Goal: Information Seeking & Learning: Learn about a topic

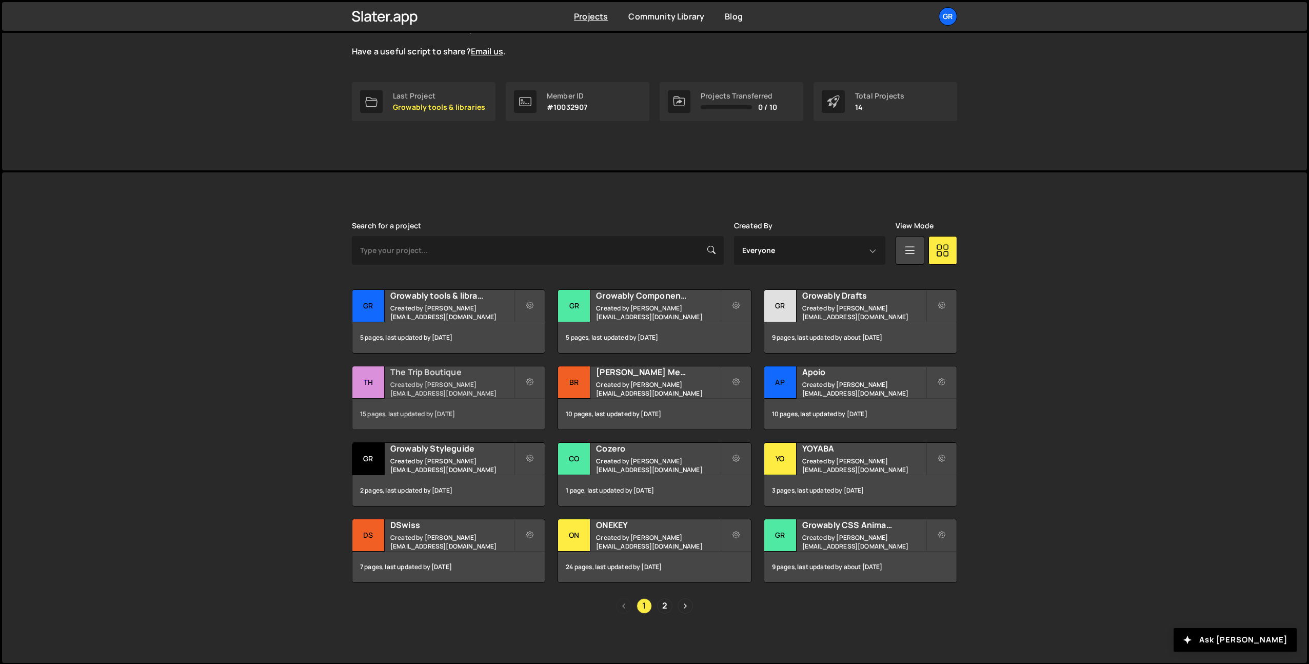
scroll to position [125, 0]
click at [440, 300] on h2 "Growably tools & libraries" at bounding box center [452, 294] width 124 height 11
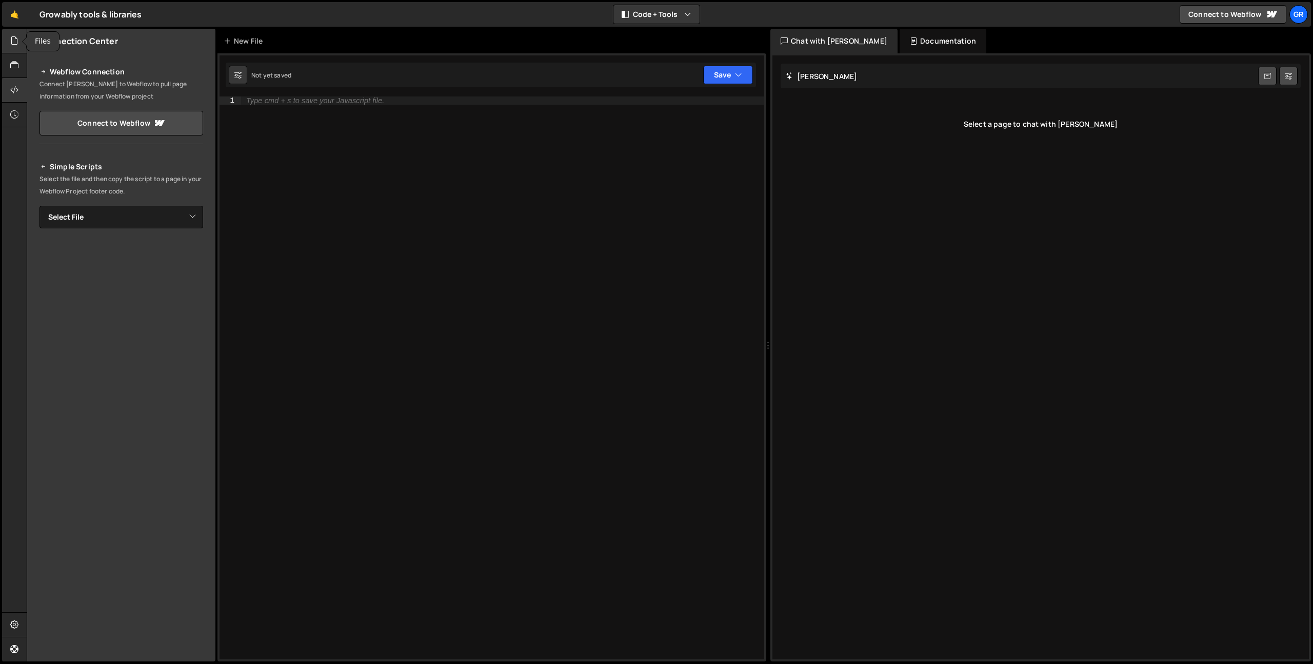
click at [2, 51] on div at bounding box center [14, 41] width 25 height 25
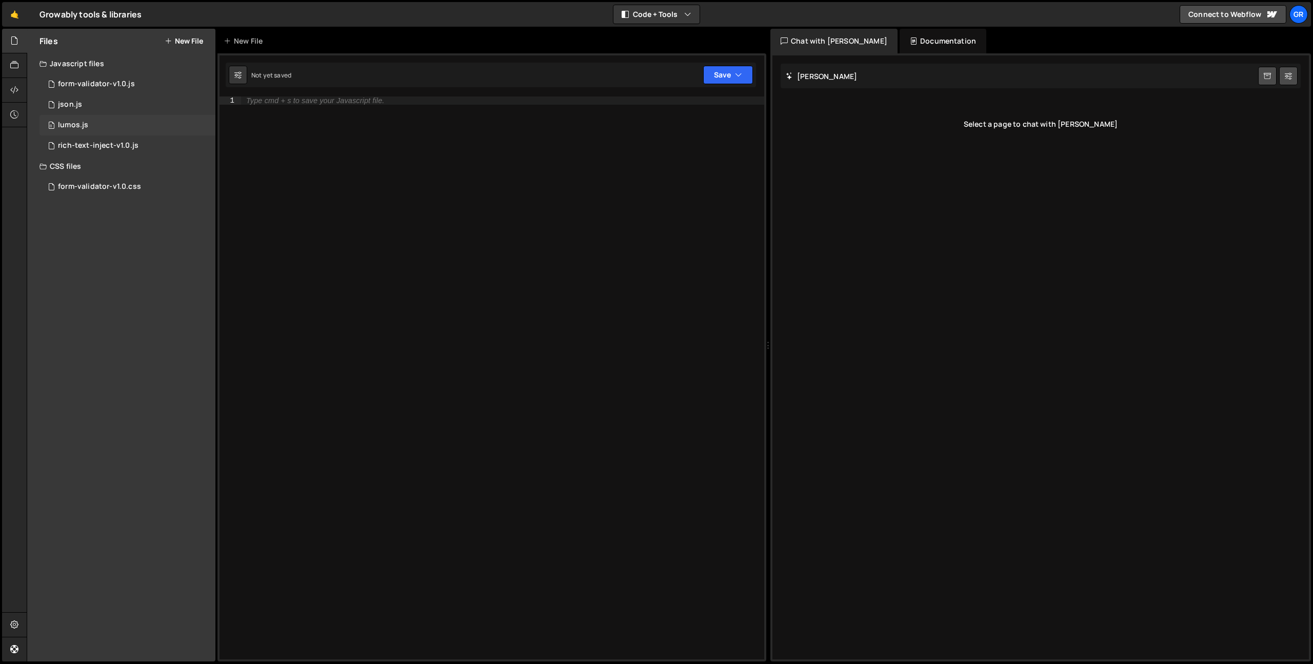
click at [88, 117] on div "0 lumos.js 0" at bounding box center [127, 125] width 176 height 21
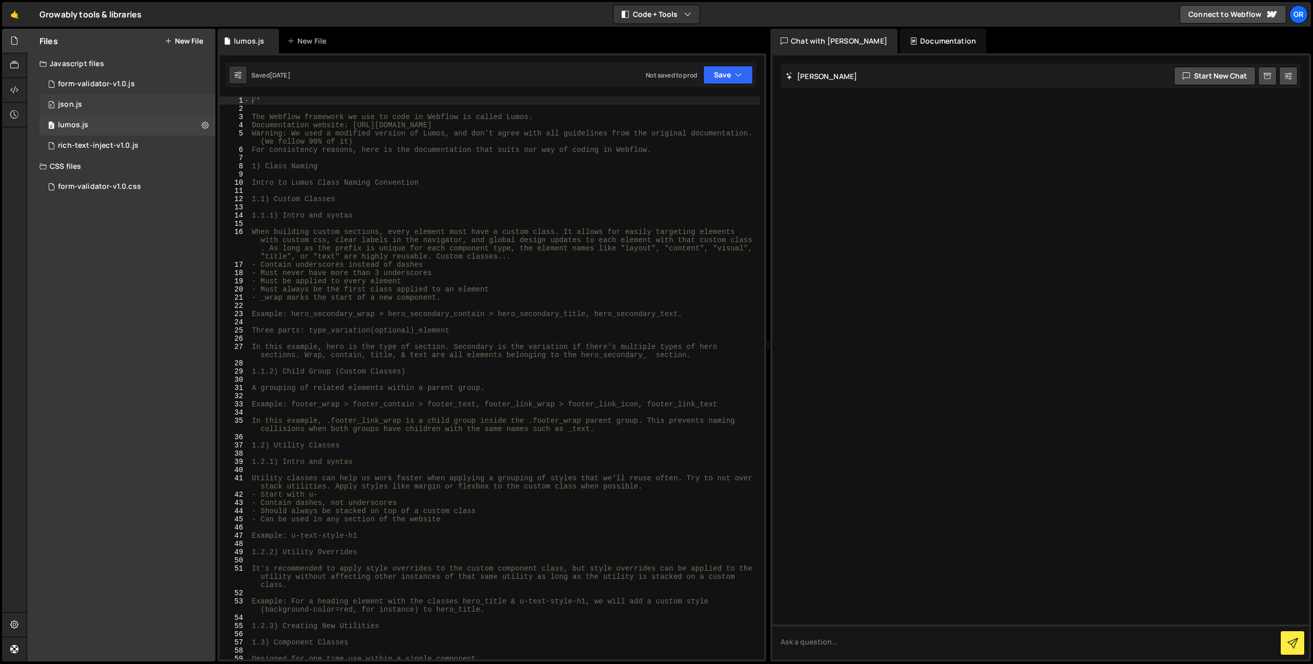
click at [112, 102] on div "0 json.js 0" at bounding box center [127, 104] width 176 height 21
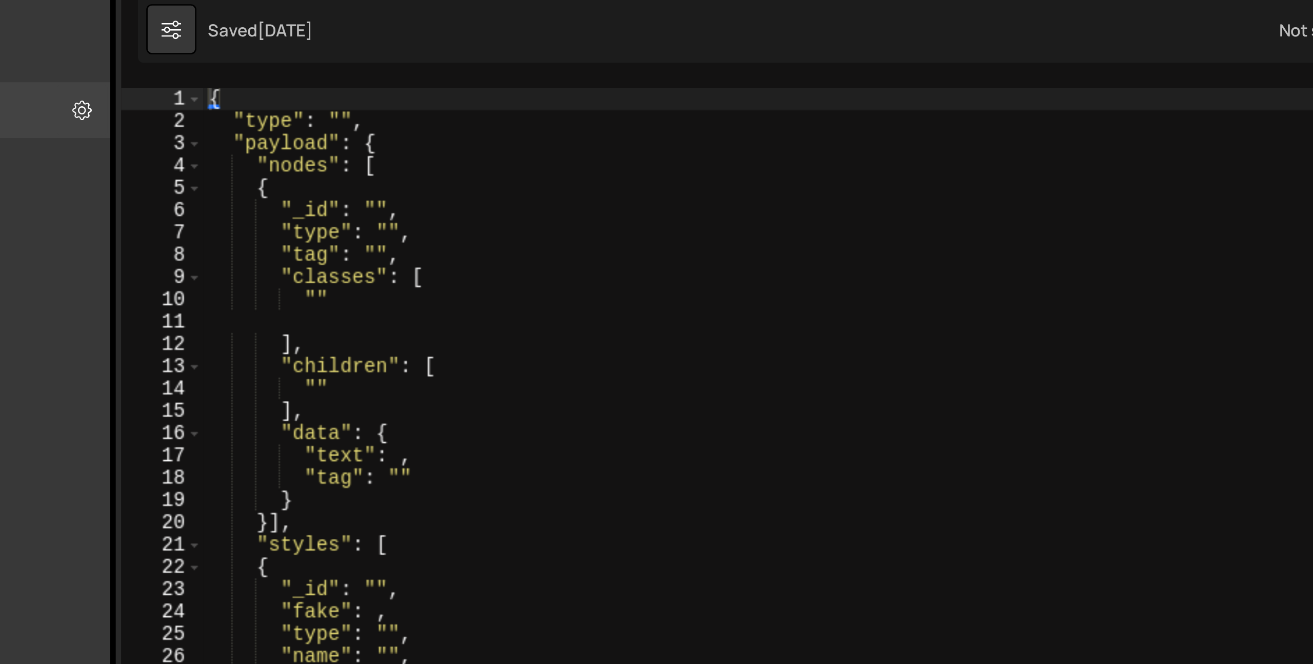
click at [251, 101] on div "{ "type" : "" , "payload" : { "nodes" : [ { "_id" : "" , "type" : "" , "tag" : …" at bounding box center [505, 385] width 510 height 579
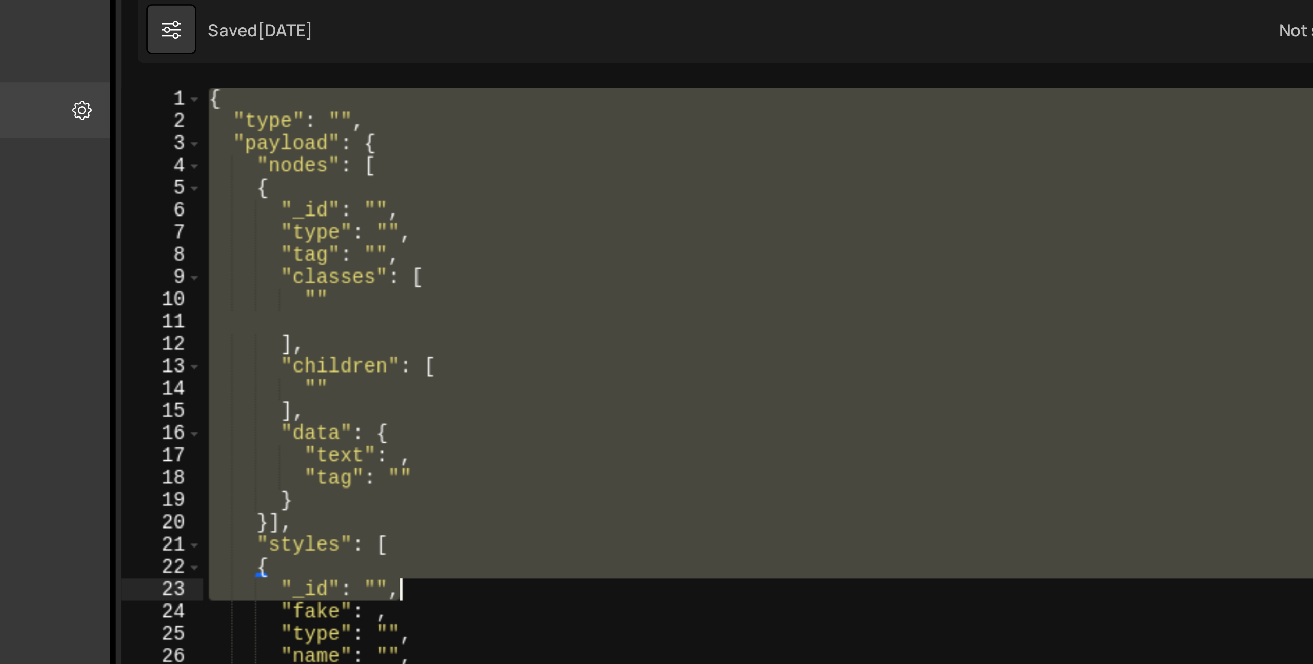
drag, startPoint x: 252, startPoint y: 99, endPoint x: 342, endPoint y: 293, distance: 213.1
click at [342, 293] on div "{ "type" : "" , "payload" : { "nodes" : [ { "_id" : "" , "type" : "" , "tag" : …" at bounding box center [505, 385] width 510 height 579
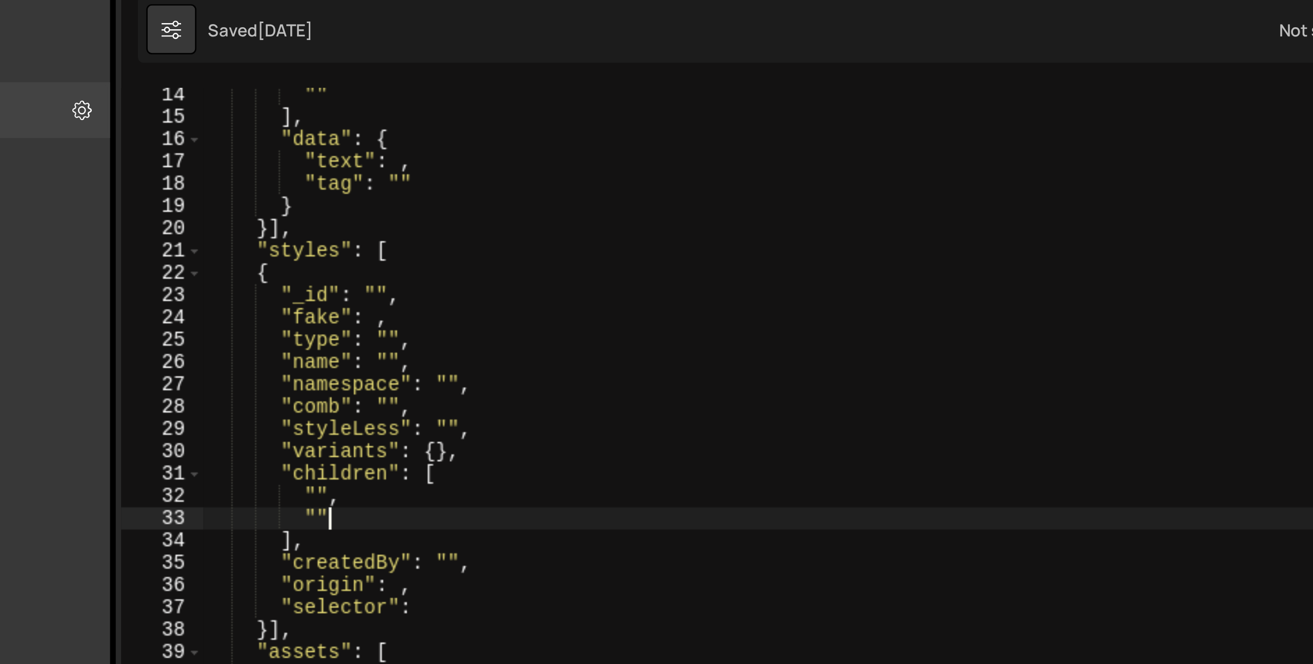
click at [350, 256] on div """ ] , "data" : { "text" : , "tag" : "" } }] , "styles" : [ { "_id" : "" , "fak…" at bounding box center [505, 384] width 510 height 579
type textarea """"
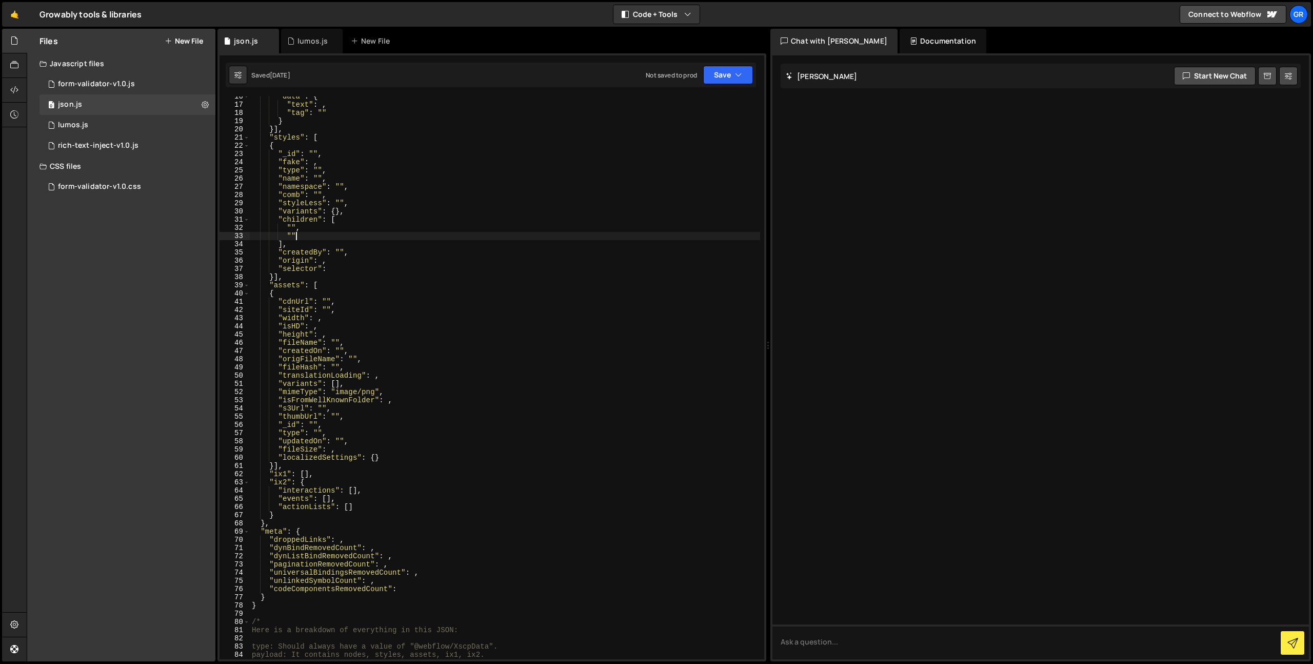
click at [91, 172] on div "CSS files" at bounding box center [121, 166] width 188 height 21
click at [64, 176] on div "CSS files" at bounding box center [121, 166] width 188 height 21
click at [71, 83] on div "form-validator-v1.0.js" at bounding box center [96, 83] width 77 height 9
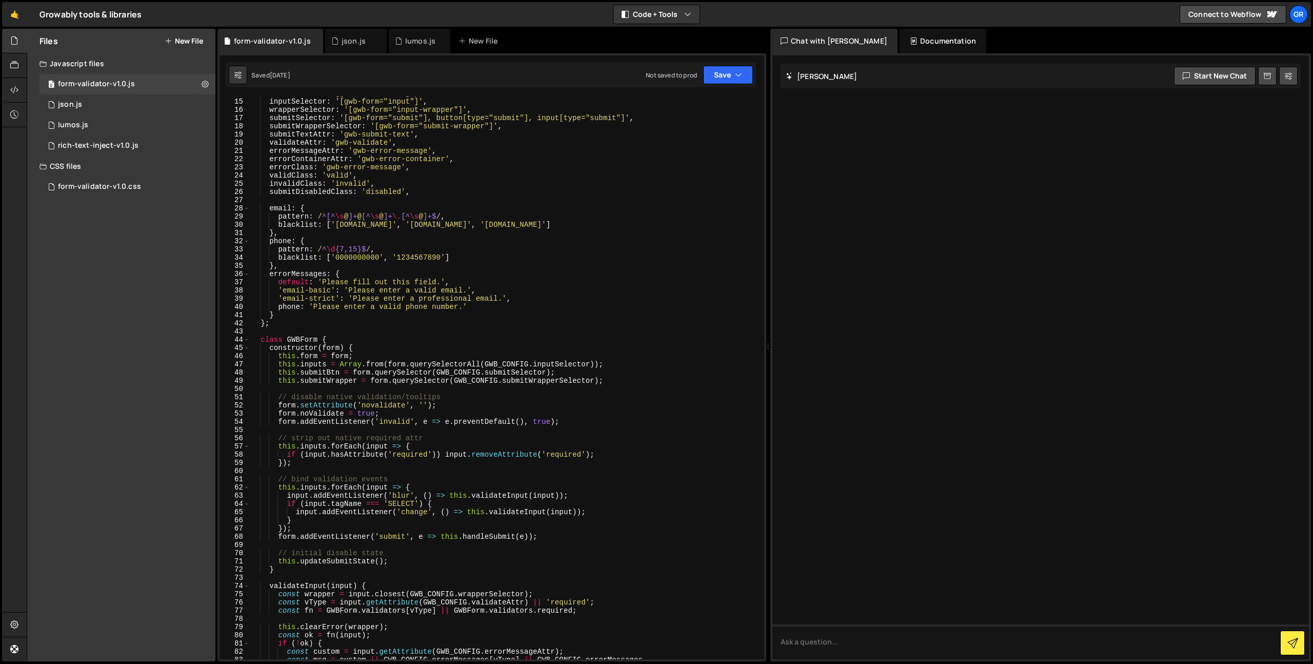
click at [302, 384] on div "formSelector : '[gwb-form="form"]' , inputSelector : '[gwb-form="input"]' , wra…" at bounding box center [505, 378] width 510 height 579
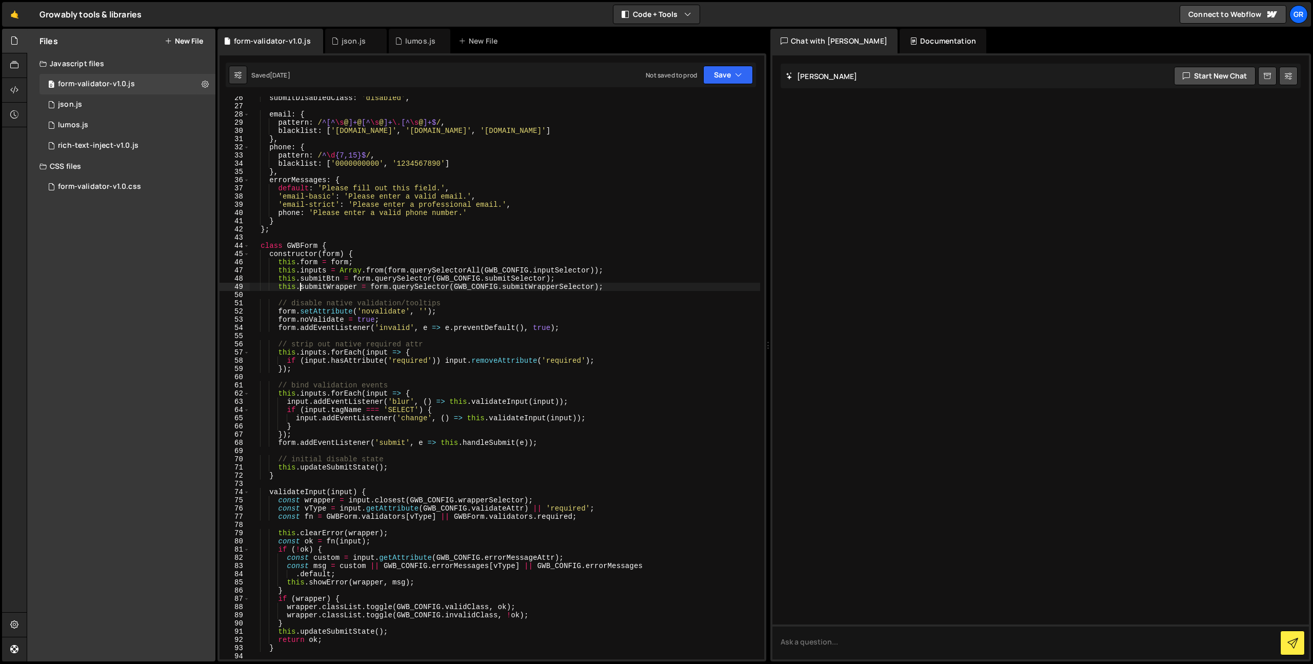
scroll to position [215, 0]
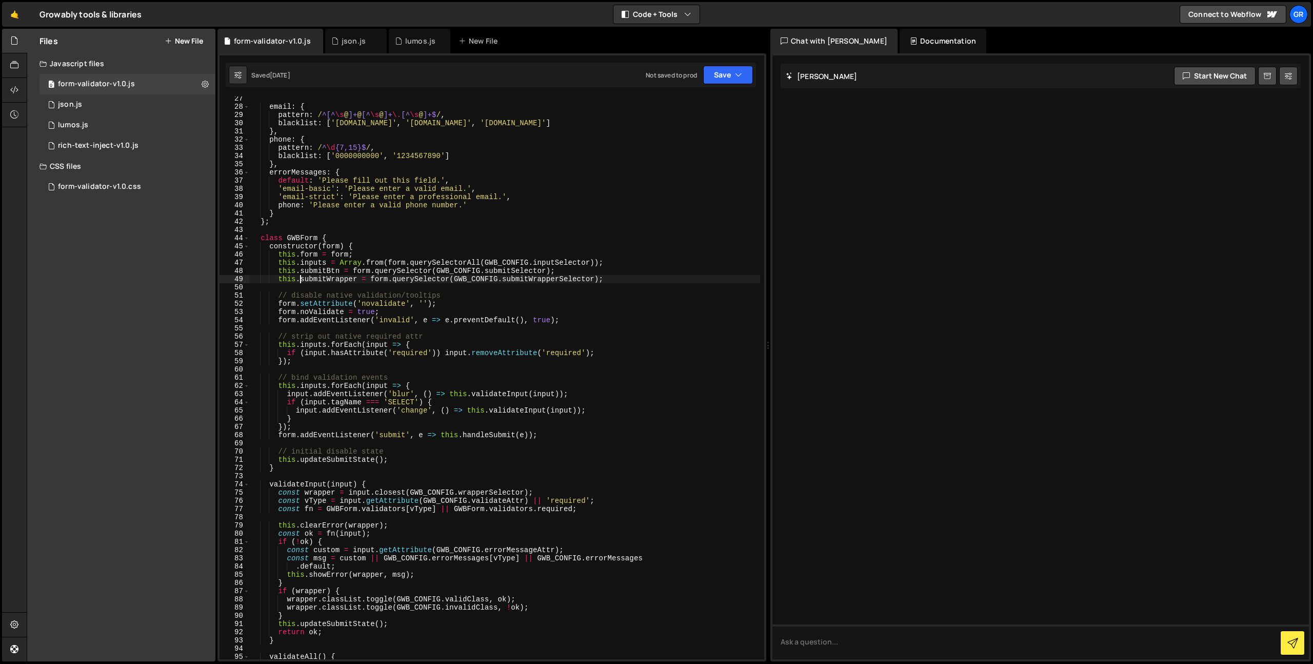
click at [351, 265] on div "email : { pattern : / ^[^ \s @ ]+ @ [^ \s @ ]+ \. [^ \s @ ]+$ / , blacklist : […" at bounding box center [505, 383] width 510 height 579
click at [362, 271] on div "email : { pattern : / ^[^ \s @ ]+ @ [^ \s @ ]+ \. [^ \s @ ]+$ / , blacklist : […" at bounding box center [505, 383] width 510 height 579
click at [291, 256] on div "email : { pattern : / ^[^ \s @ ]+ @ [^ \s @ ]+ \. [^ \s @ ]+$ / , blacklist : […" at bounding box center [505, 383] width 510 height 579
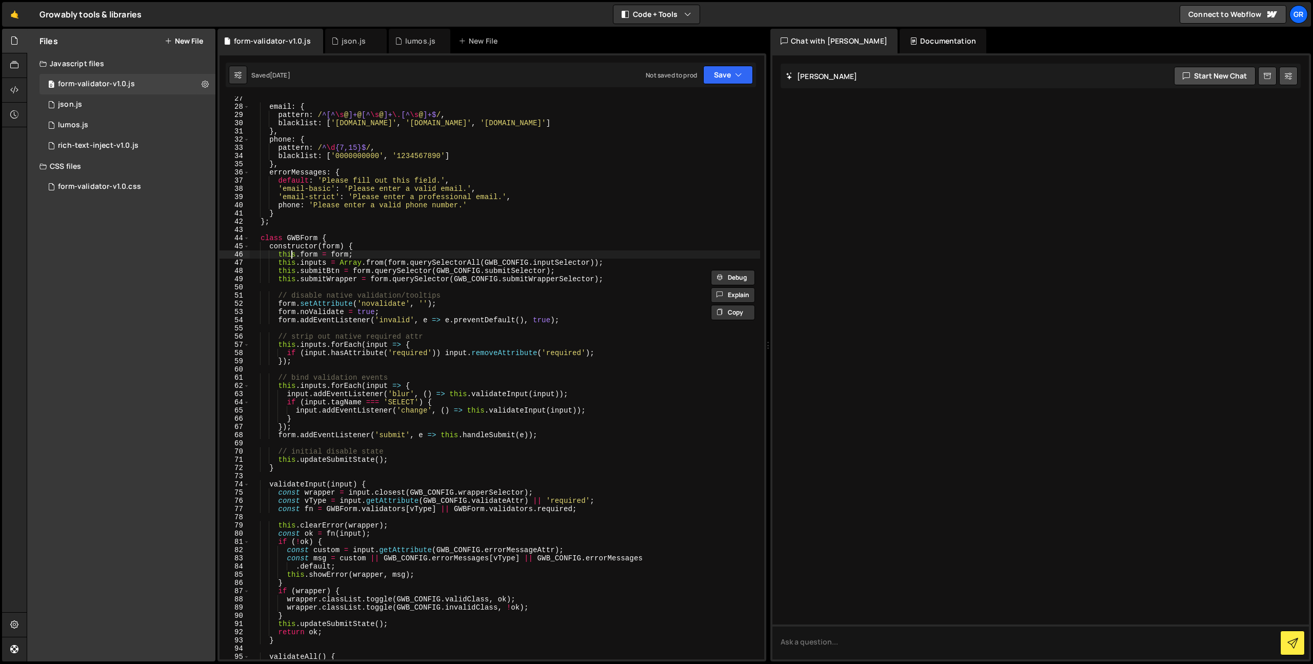
click at [291, 256] on div "email : { pattern : / ^[^ \s @ ]+ @ [^ \s @ ]+ \. [^ \s @ ]+$ / , blacklist : […" at bounding box center [505, 383] width 510 height 579
click at [318, 258] on div "email : { pattern : / ^[^ \s @ ]+ @ [^ \s @ ]+ \. [^ \s @ ]+$ / , blacklist : […" at bounding box center [505, 383] width 510 height 579
click at [291, 494] on div "email : { pattern : / ^[^ \s @ ]+ @ [^ \s @ ]+ \. [^ \s @ ]+$ / , blacklist : […" at bounding box center [505, 383] width 510 height 579
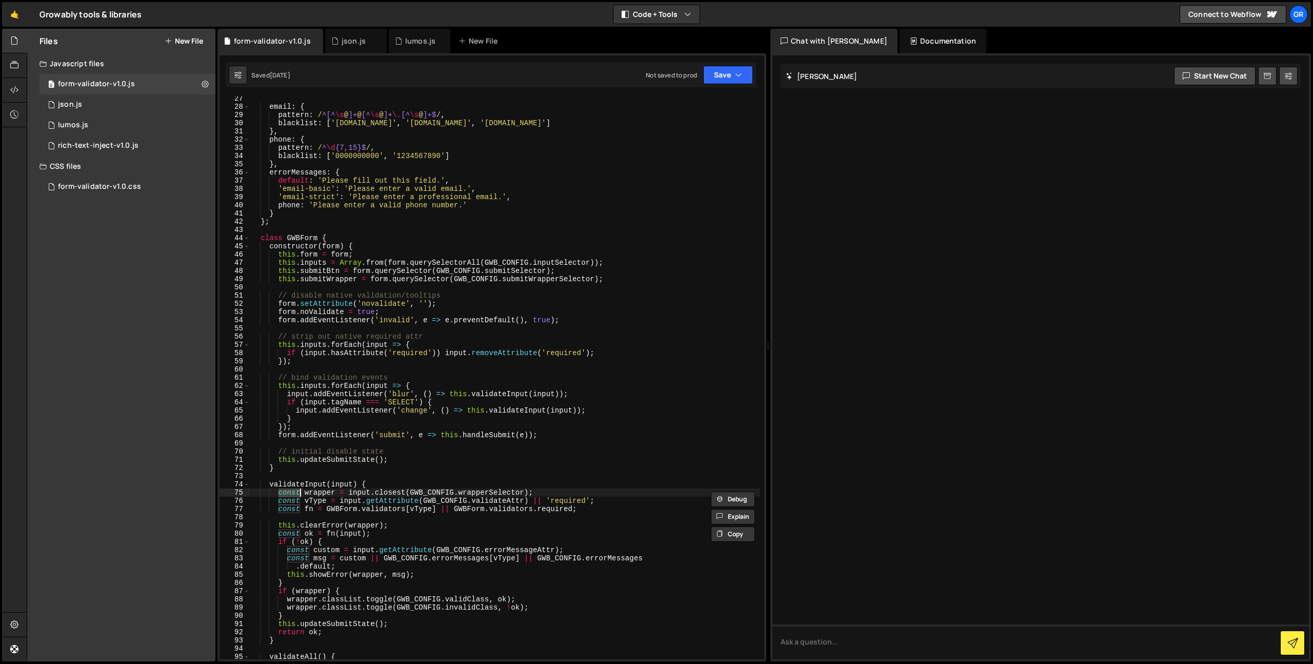
click at [310, 492] on div "email : { pattern : / ^[^ \s @ ]+ @ [^ \s @ ]+ \. [^ \s @ ]+$ / , blacklist : […" at bounding box center [505, 383] width 510 height 579
click at [286, 458] on div "email : { pattern : / ^[^ \s @ ]+ @ [^ \s @ ]+ \. [^ \s @ ]+$ / , blacklist : […" at bounding box center [505, 383] width 510 height 579
type textarea "this.updateSubmitState();"
click at [286, 458] on div "email : { pattern : / ^[^ \s @ ]+ @ [^ \s @ ]+ \. [^ \s @ ]+$ / , blacklist : […" at bounding box center [505, 383] width 510 height 579
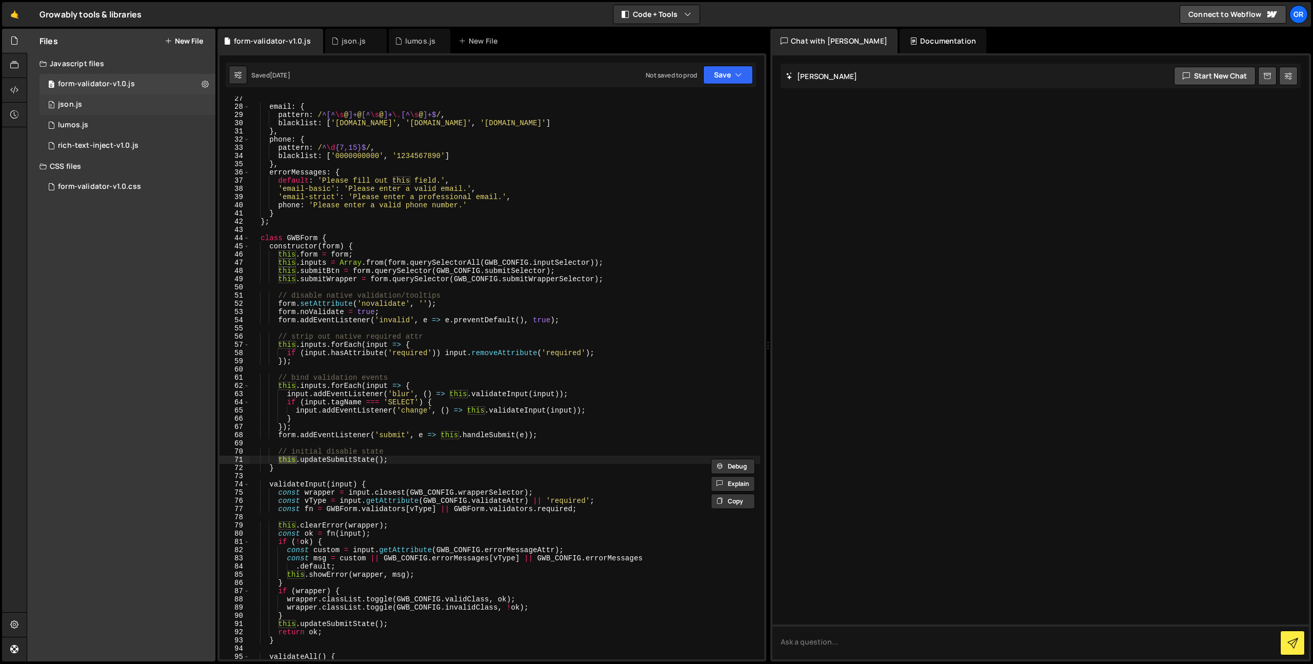
click at [83, 99] on div "0 json.js 0" at bounding box center [127, 104] width 176 height 21
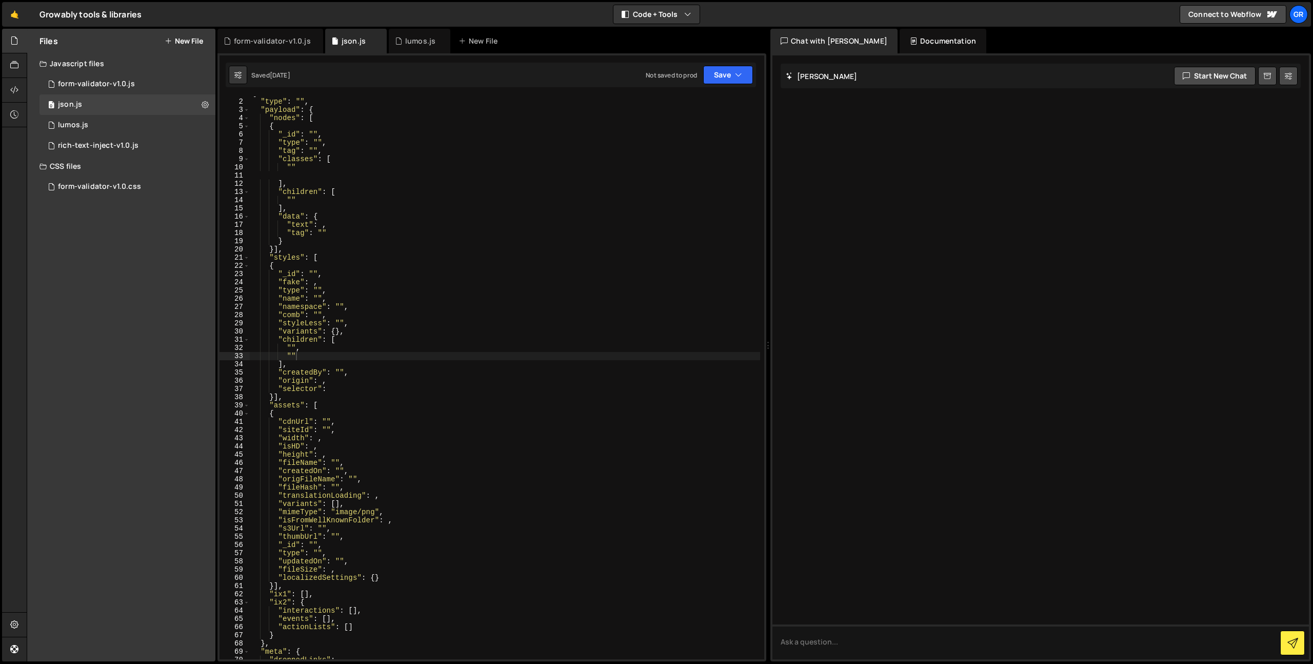
scroll to position [0, 0]
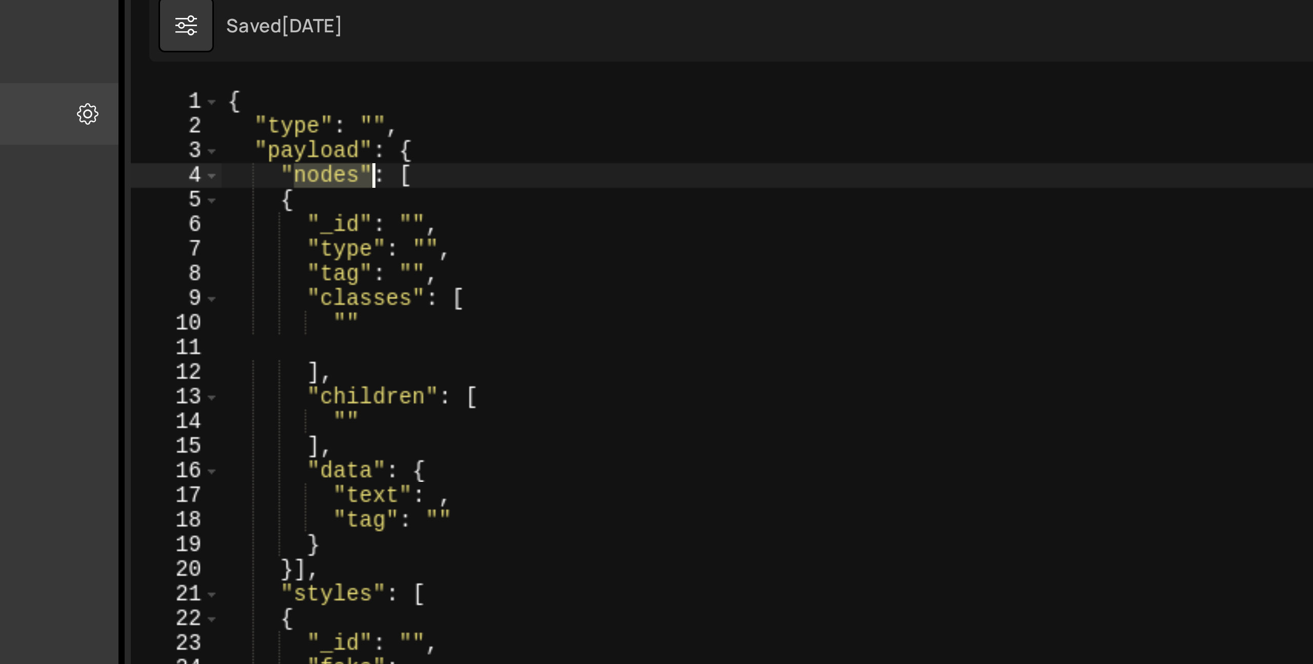
drag, startPoint x: 274, startPoint y: 125, endPoint x: 298, endPoint y: 125, distance: 24.6
click at [298, 125] on div "{ "type" : "" , "payload" : { "nodes" : [ { "_id" : "" , "type" : "" , "tag" : …" at bounding box center [505, 385] width 510 height 579
click at [297, 125] on div "{ "type" : "" , "payload" : { "nodes" : [ { "_id" : "" , "type" : "" , "tag" : …" at bounding box center [505, 385] width 510 height 579
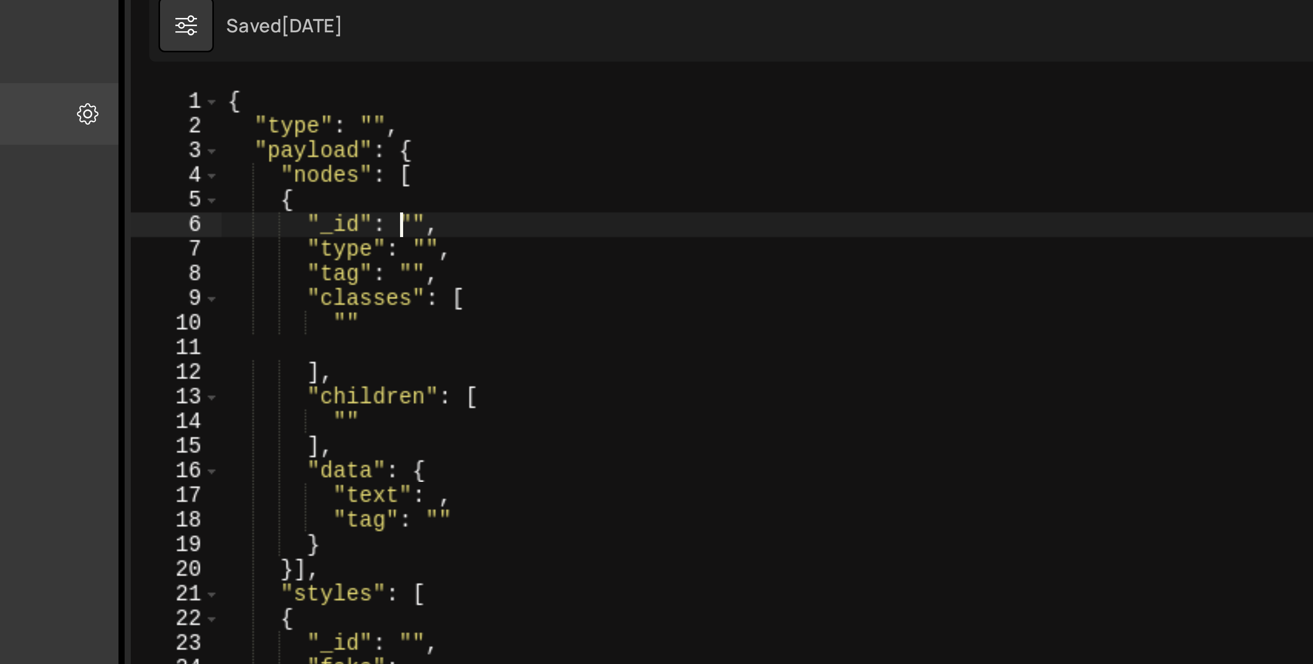
click at [308, 142] on div "{ "type" : "" , "payload" : { "nodes" : [ { "_id" : "" , "type" : "" , "tag" : …" at bounding box center [505, 385] width 510 height 579
click at [316, 148] on div "{ "type" : "" , "payload" : { "nodes" : [ { "_id" : "" , "type" : "" , "tag" : …" at bounding box center [505, 385] width 510 height 579
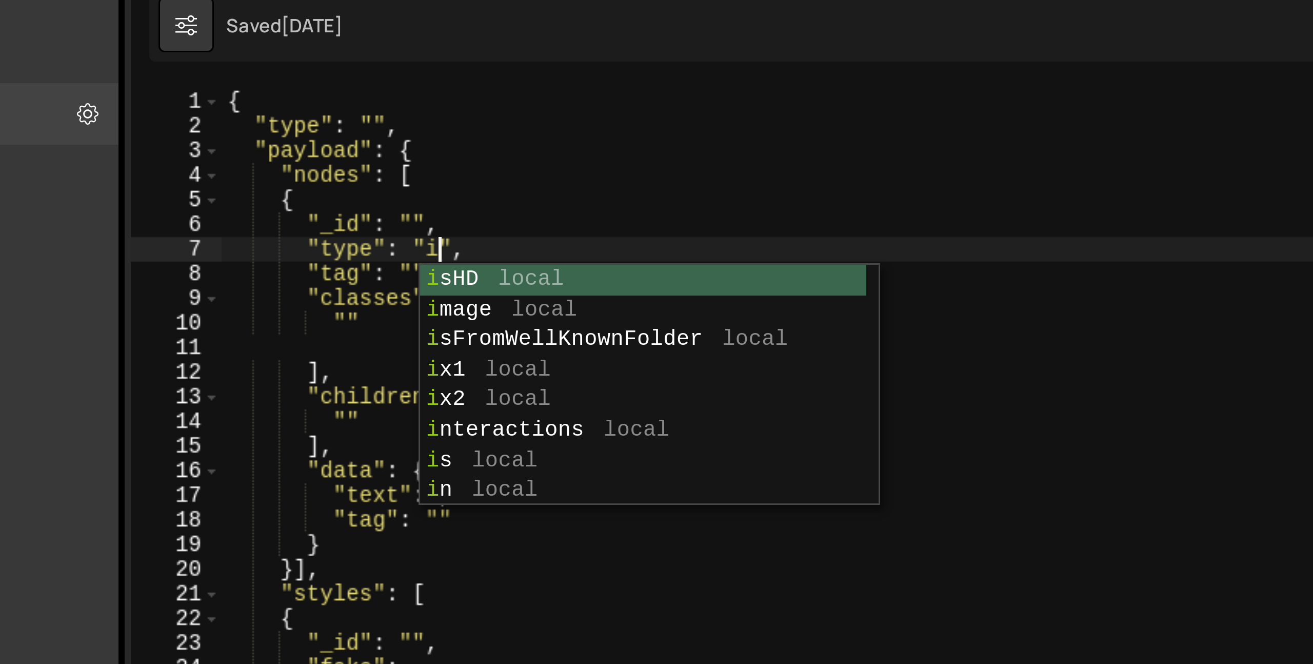
scroll to position [0, 5]
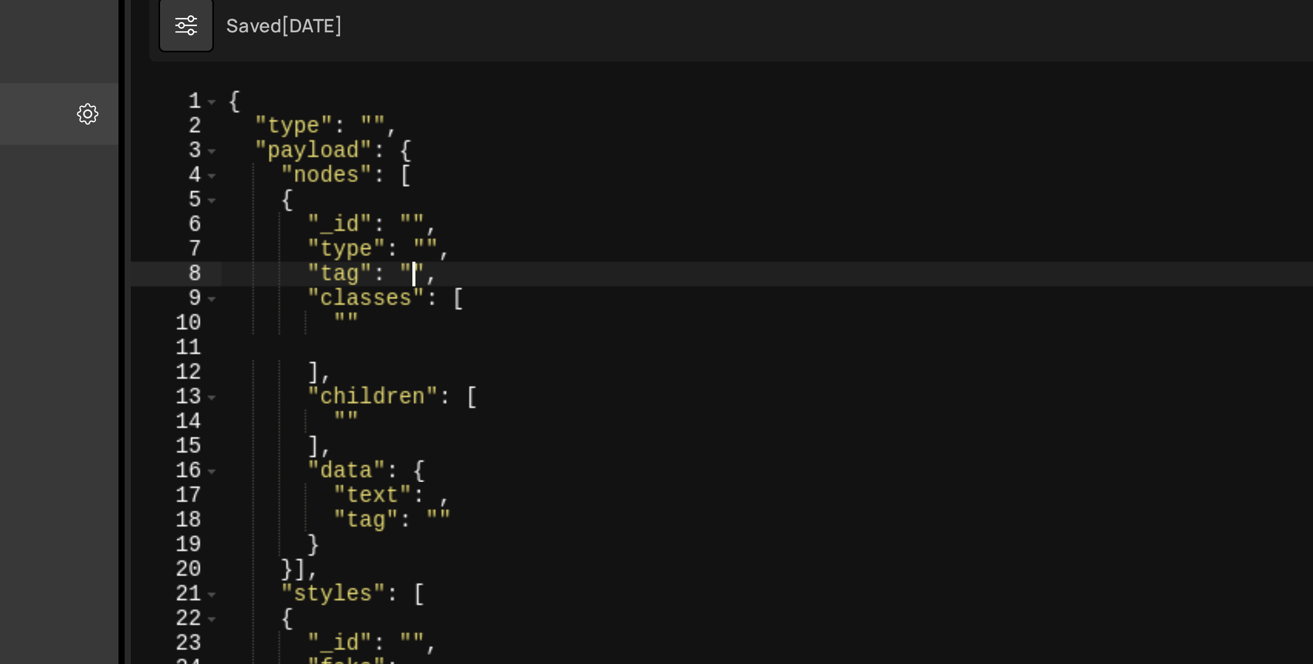
click at [314, 157] on div "{ "type" : "" , "payload" : { "nodes" : [ { "_id" : "" , "type" : "" , "tag" : …" at bounding box center [505, 385] width 510 height 579
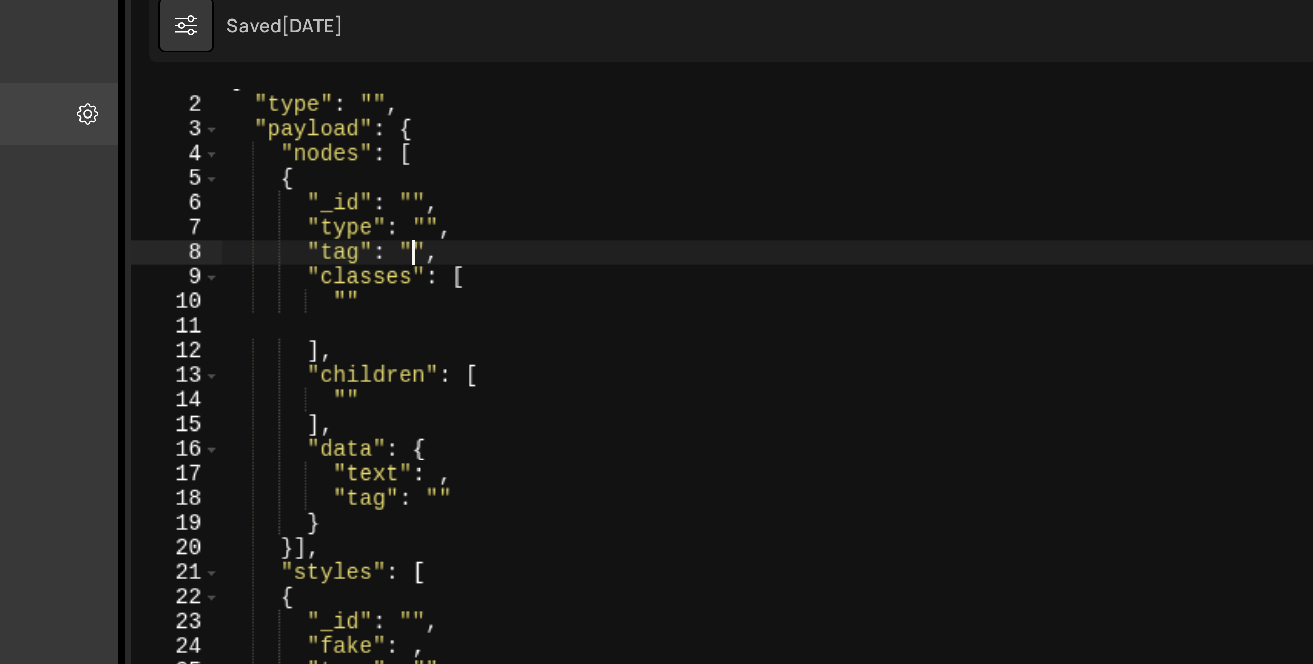
scroll to position [9, 0]
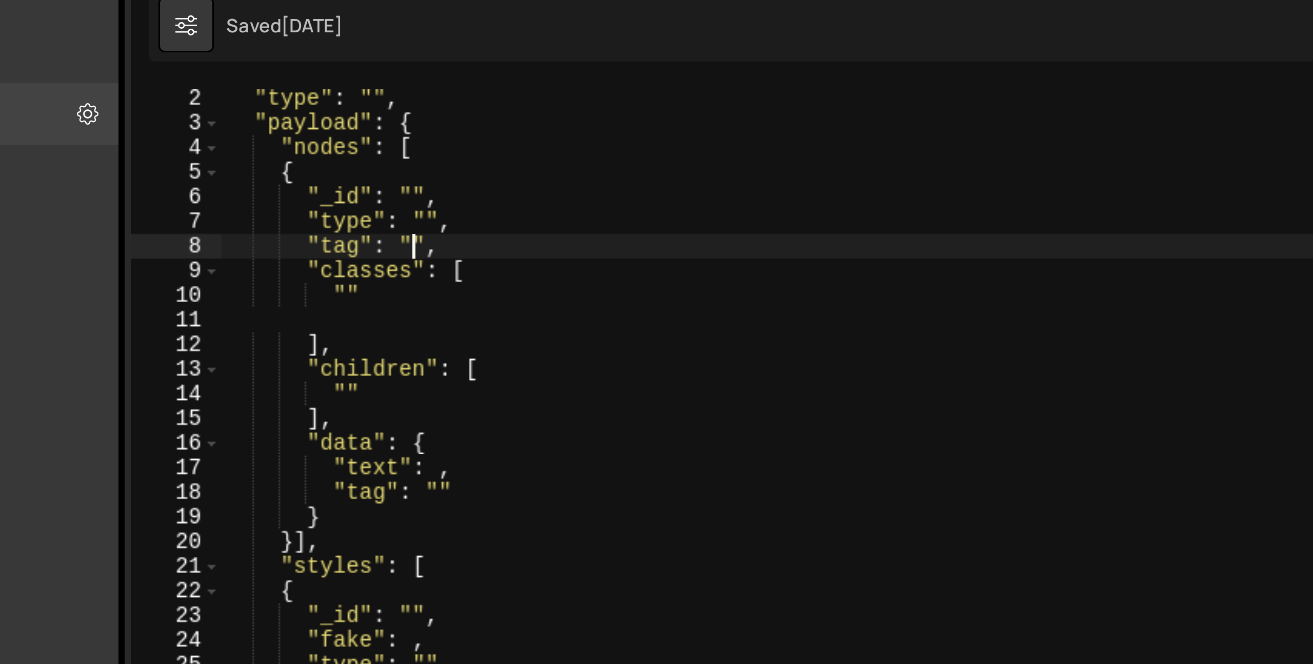
click at [291, 167] on div ""type" : "" , "payload" : { "nodes" : [ { "_id" : "" , "type" : "" , "tag" : ""…" at bounding box center [505, 384] width 510 height 579
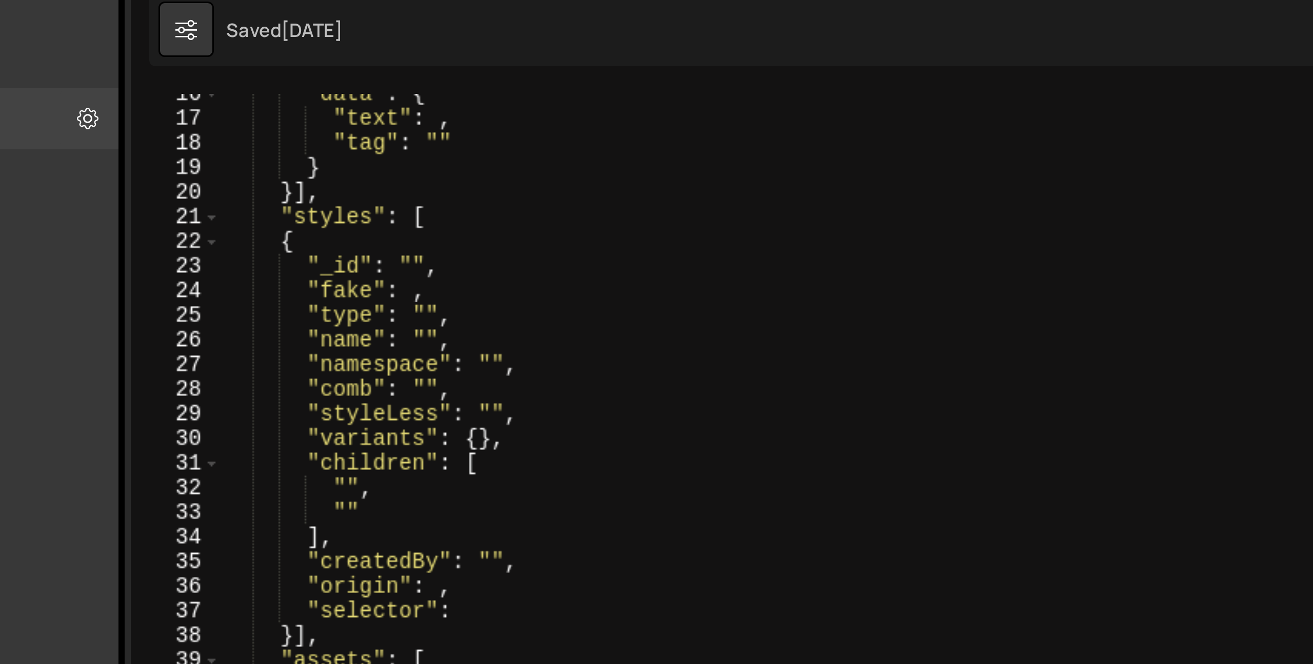
scroll to position [74, 0]
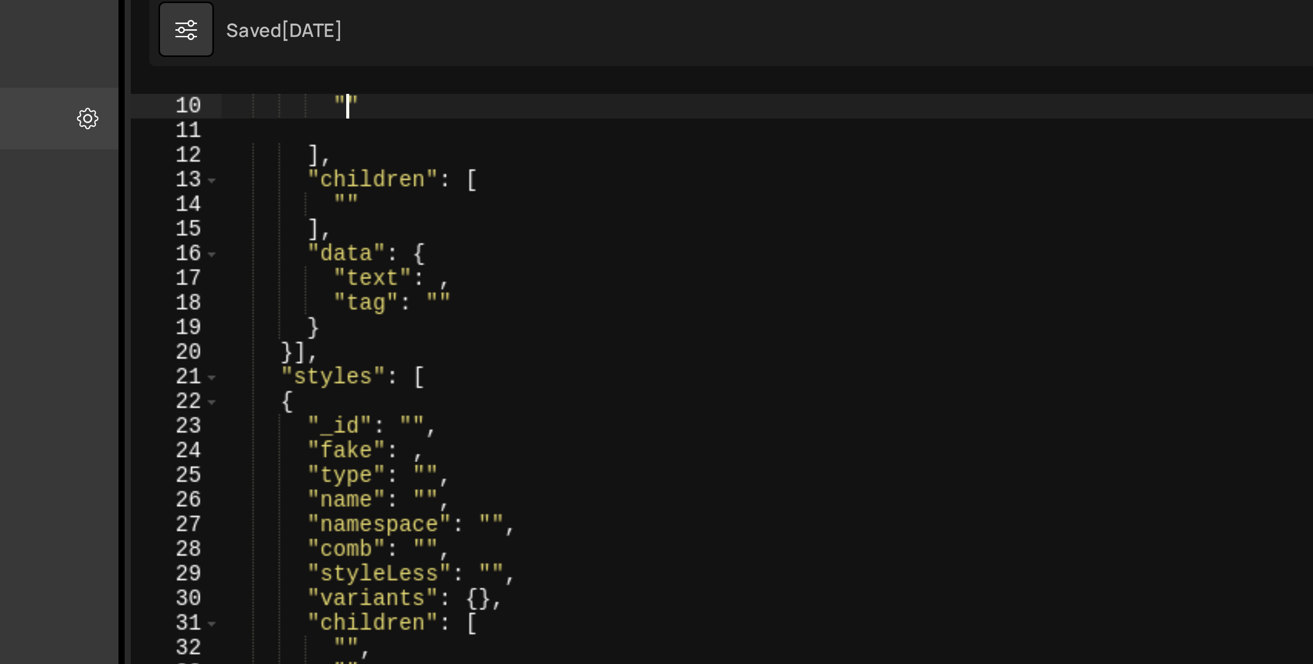
click at [290, 135] on div ""classes" : [ "" ] , "children" : [ "" ] , "data" : { "text" : , "tag" : "" } }…" at bounding box center [505, 377] width 510 height 579
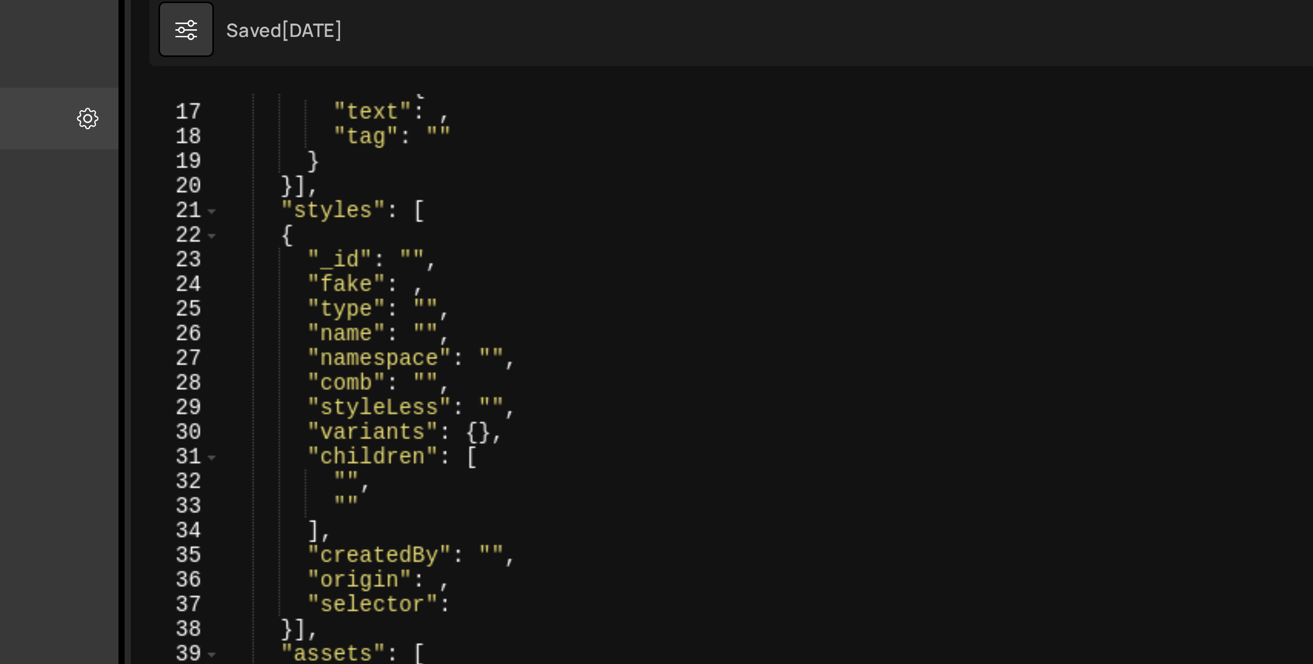
scroll to position [136, 0]
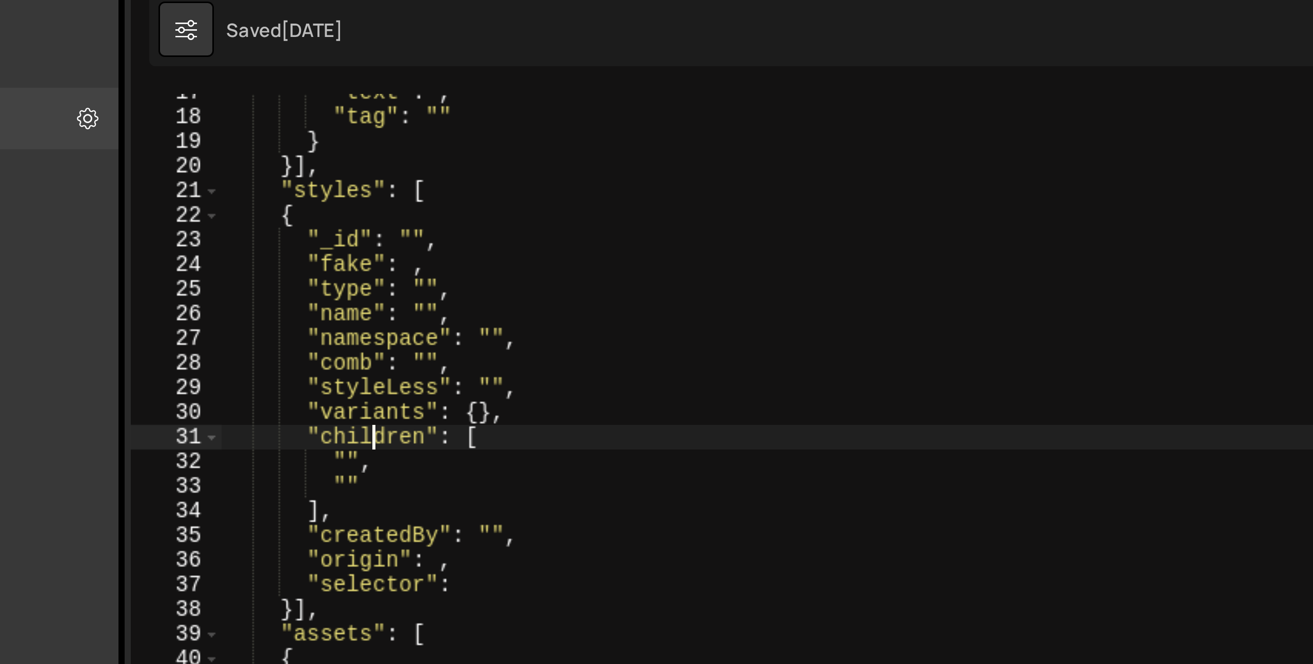
click at [302, 210] on div ""text" : , "tag" : "" } }] , "styles" : [ { "_id" : "" , "fake" : , "type" : ""…" at bounding box center [505, 385] width 510 height 587
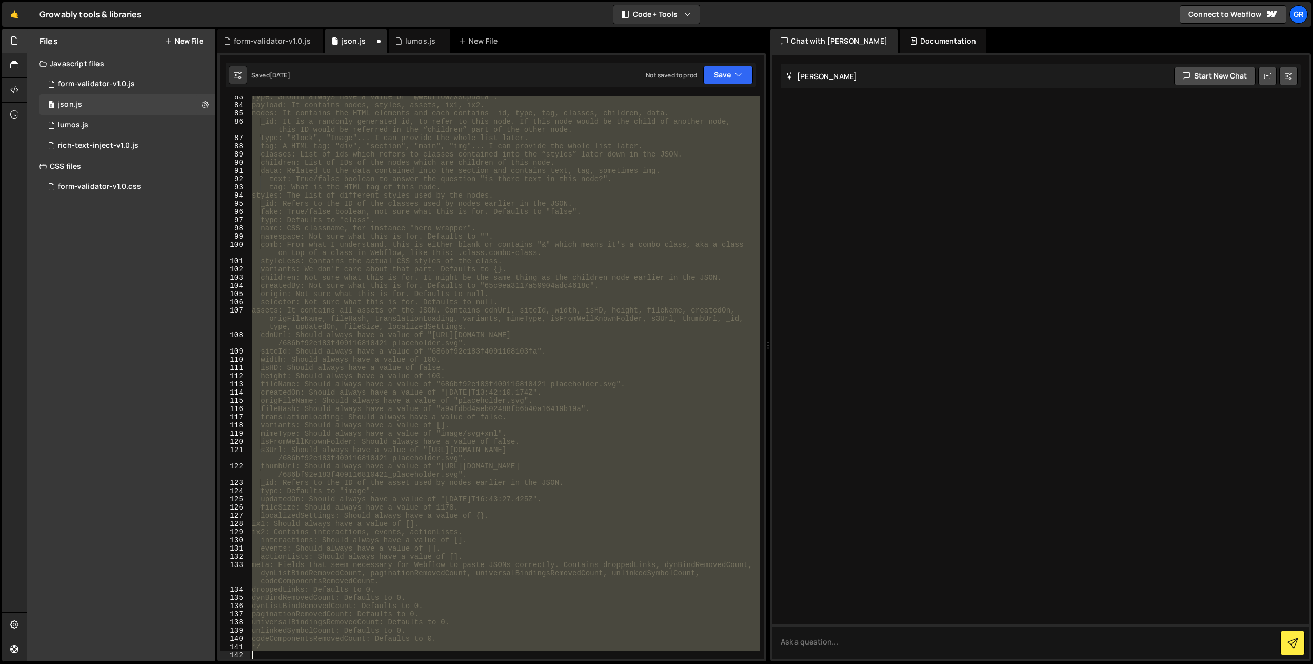
scroll to position [676, 0]
drag, startPoint x: 252, startPoint y: 102, endPoint x: 415, endPoint y: 689, distance: 609.2
click at [415, 663] on html "Projects Community Library Blog Gr Your current team is Growably Projects Your …" at bounding box center [656, 332] width 1313 height 664
type textarea "paginationRemovedCount: Defaults to 0."
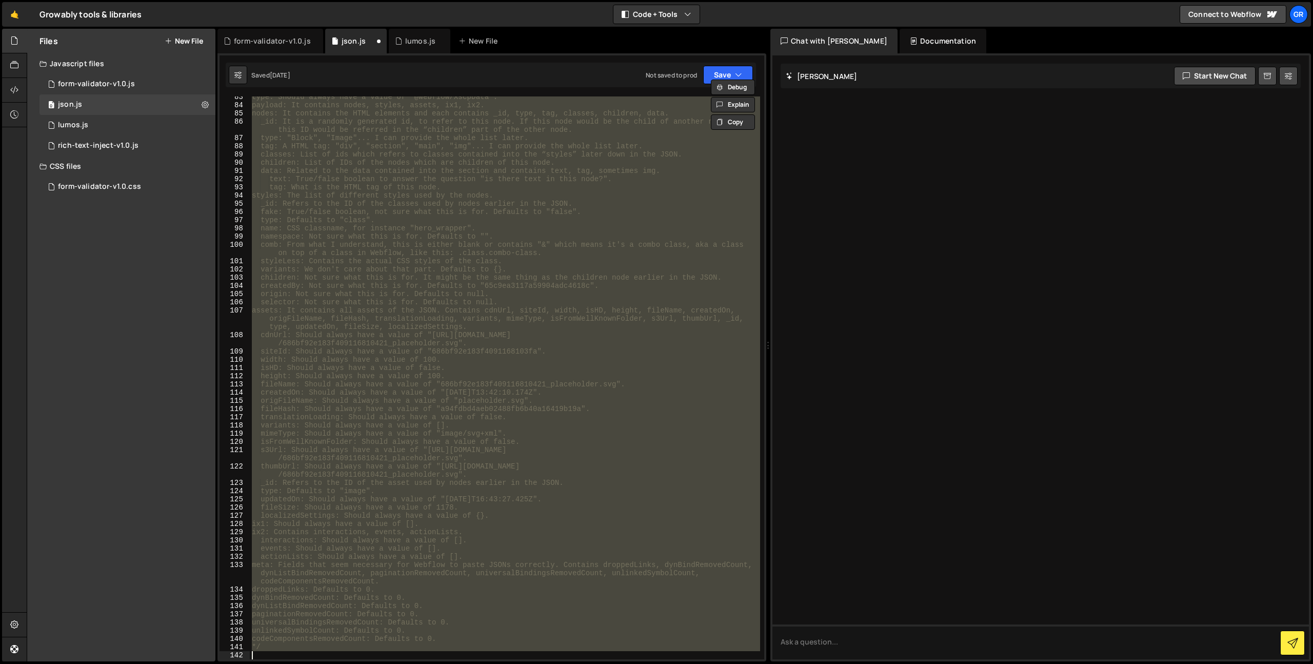
click at [445, 614] on div "type: Should always have a value of "@webflow/XscpData". payload: It contains n…" at bounding box center [505, 382] width 510 height 579
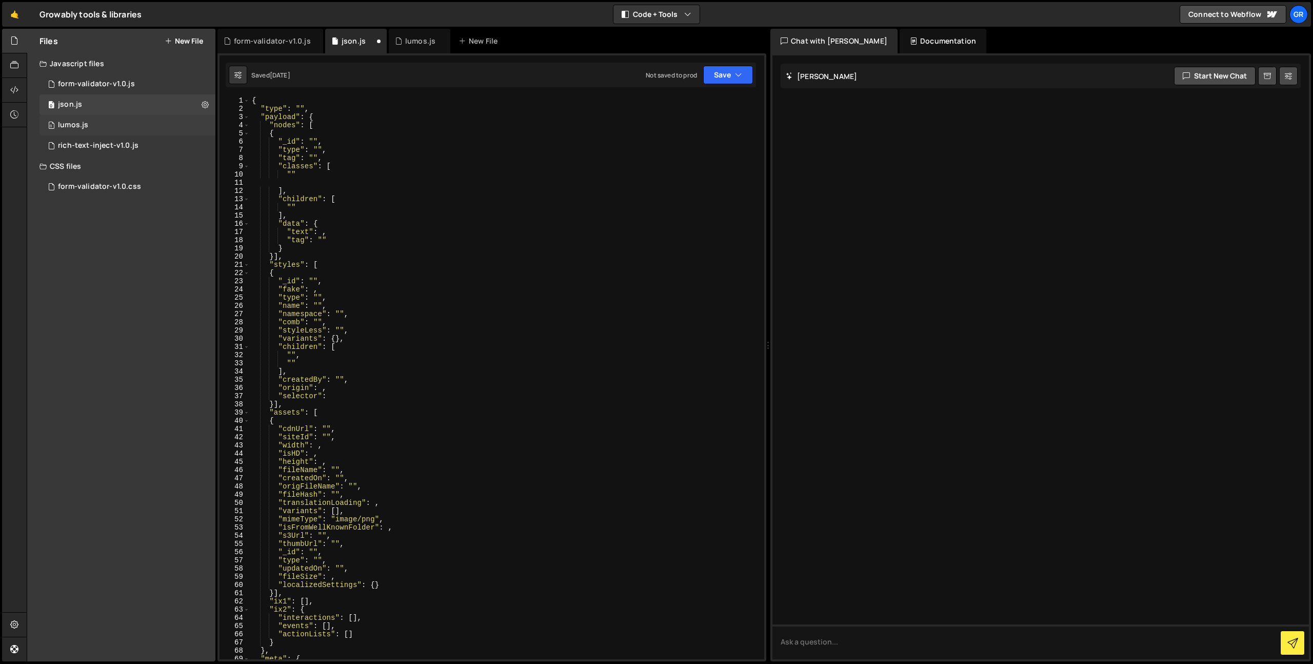
click at [97, 121] on div "0 lumos.js 0" at bounding box center [127, 125] width 176 height 21
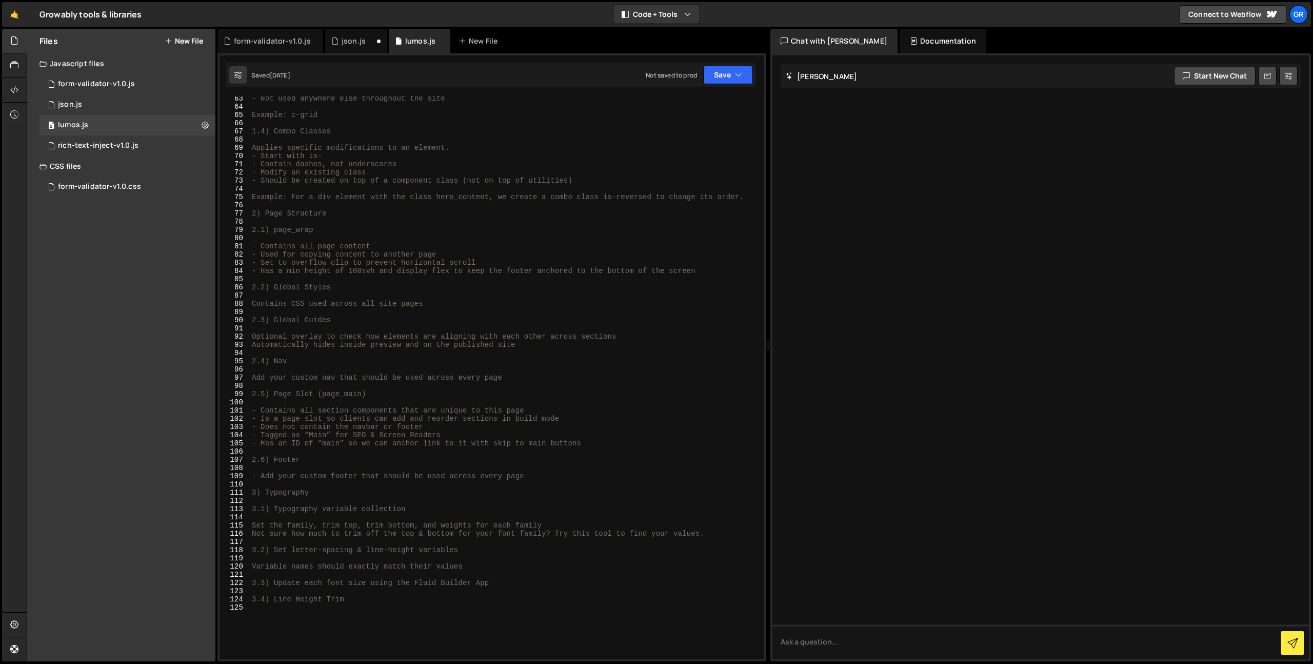
scroll to position [772, 0]
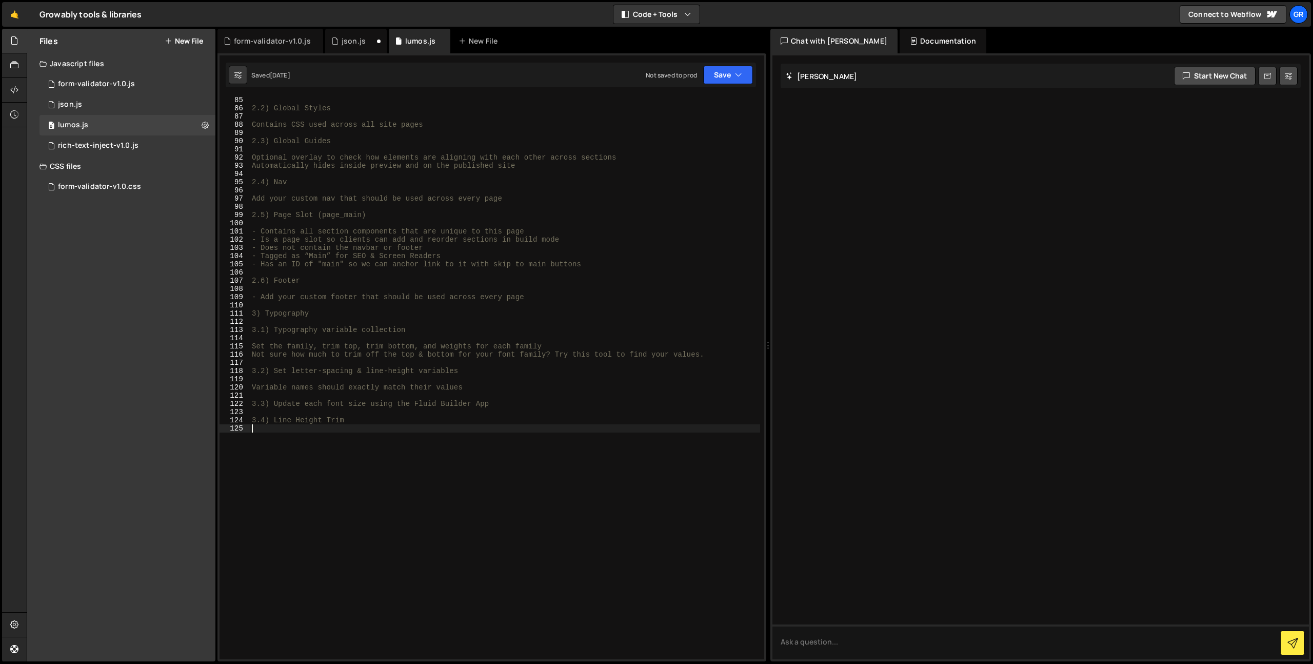
drag, startPoint x: 364, startPoint y: 438, endPoint x: 240, endPoint y: 114, distance: 346.8
click at [240, 114] on div "85 86 87 88 89 90 91 92 93 94 95 96 97 98 99 100 101 102 103 104 105 106 107 10…" at bounding box center [491, 377] width 545 height 563
type textarea "Contains CSS used across all site pages"
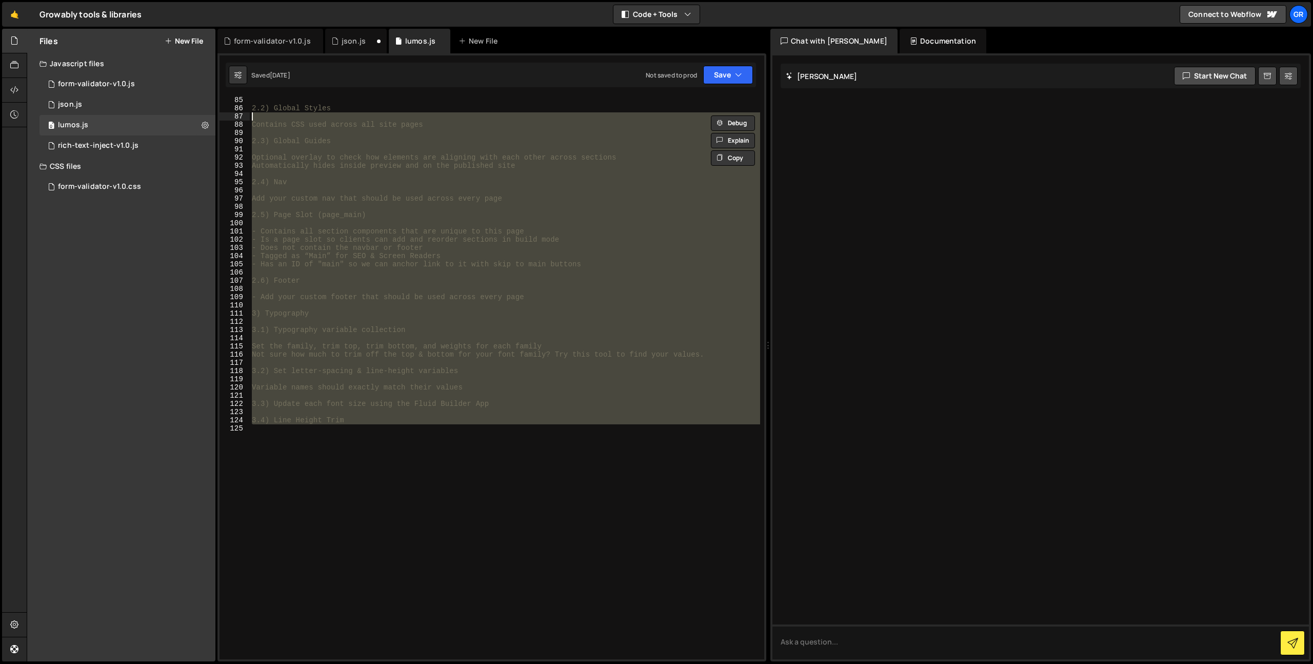
click at [323, 194] on div "2.2) Global Styles Contains CSS used across all site pages 2.3) Global Guides O…" at bounding box center [505, 377] width 510 height 563
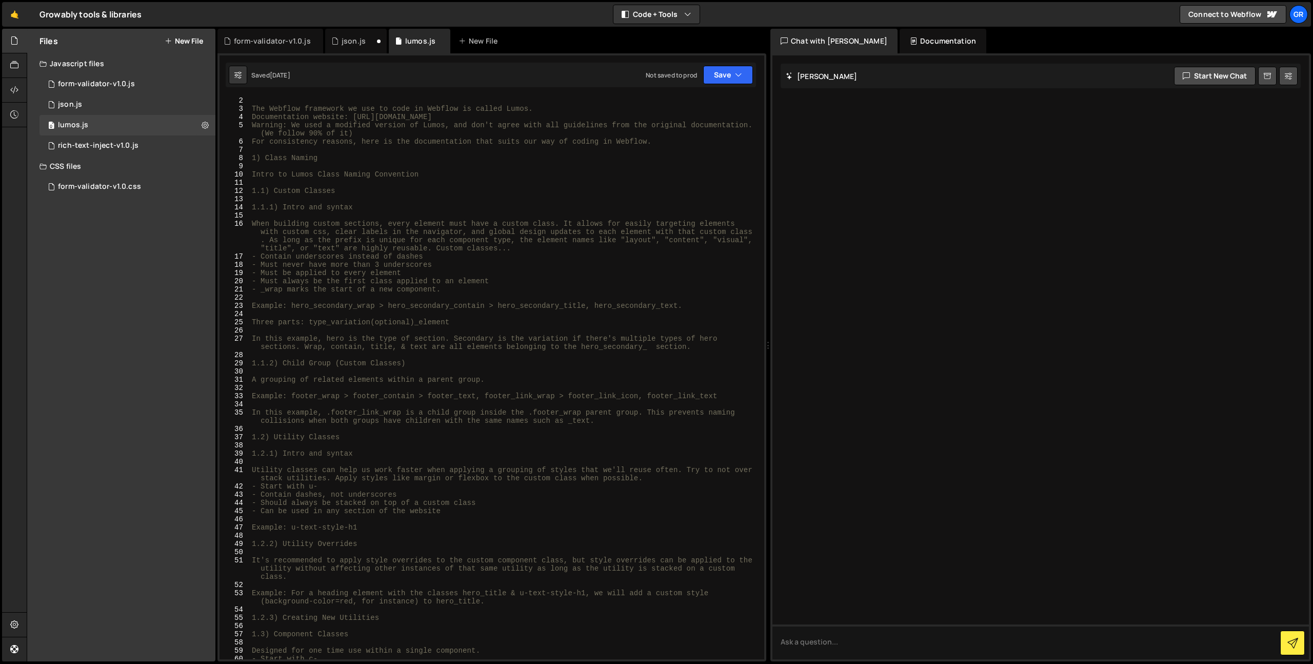
scroll to position [8, 0]
drag, startPoint x: 302, startPoint y: 151, endPoint x: 216, endPoint y: 151, distance: 85.6
click at [216, 151] on div "Files New File Javascript files 0 form-validator-v1.0.js 0 0 json.js 0 0 lumos.…" at bounding box center [670, 345] width 1286 height 633
drag, startPoint x: 347, startPoint y: 433, endPoint x: 232, endPoint y: 438, distance: 115.5
click at [232, 438] on div "2 3 4 5 6 7 8 9 10 11 12 13 14 15 16 17 18 19 20 21 22 23 24 25 26 27 28 29 30 …" at bounding box center [491, 377] width 545 height 563
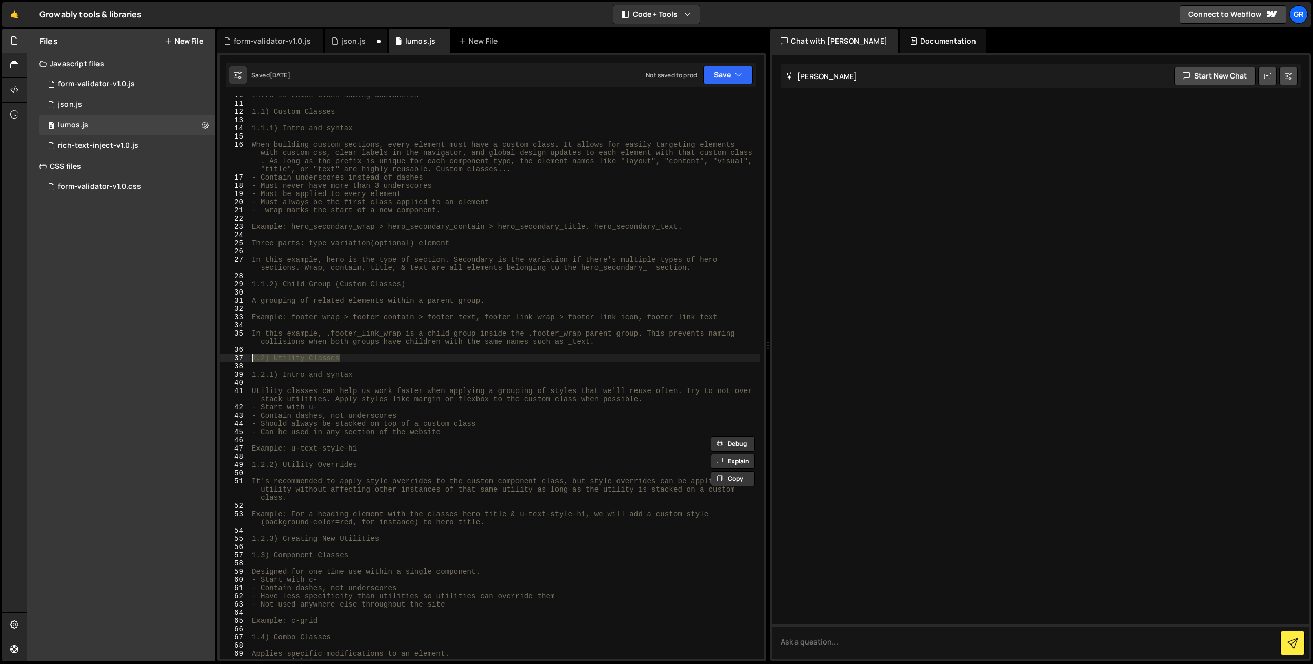
scroll to position [87, 0]
drag, startPoint x: 372, startPoint y: 556, endPoint x: 236, endPoint y: 555, distance: 136.4
click at [216, 556] on div "Files New File Javascript files 0 form-validator-v1.0.js 0 0 json.js 0 0 lumos.…" at bounding box center [670, 345] width 1286 height 633
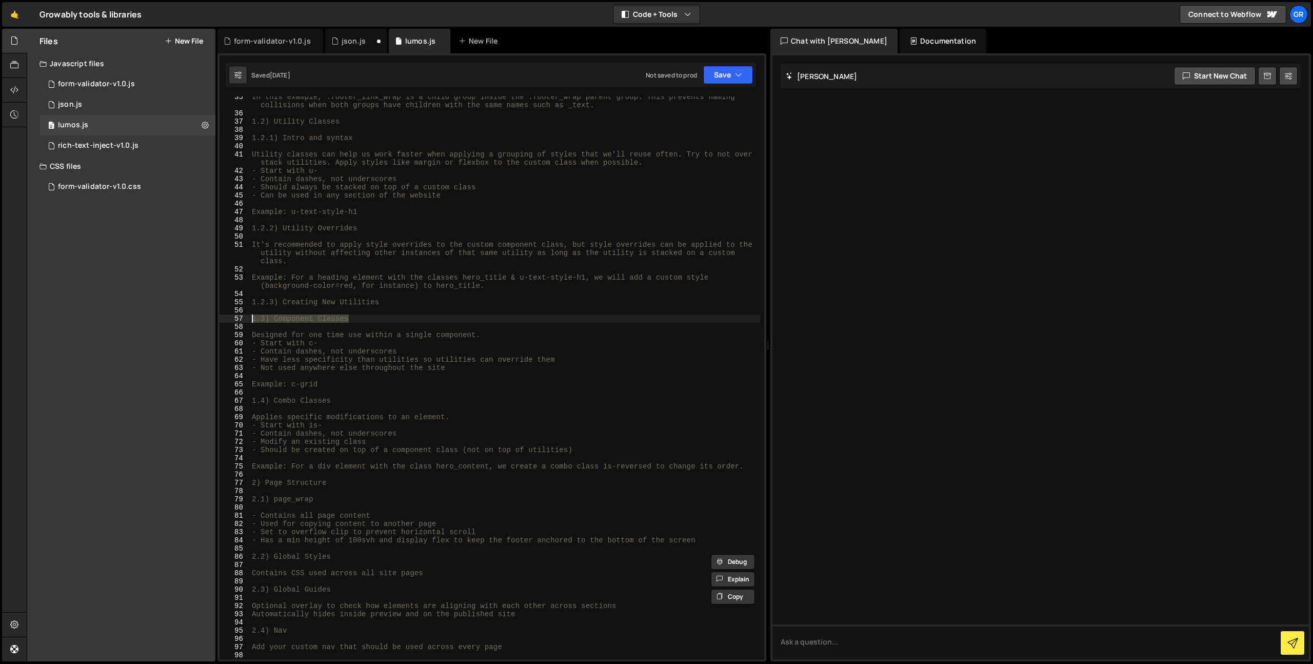
scroll to position [324, 0]
drag, startPoint x: 350, startPoint y: 398, endPoint x: 206, endPoint y: 398, distance: 144.6
click at [206, 398] on div "Files New File Javascript files 0 form-validator-v1.0.js 0 0 json.js 0 0 lumos.…" at bounding box center [670, 345] width 1286 height 633
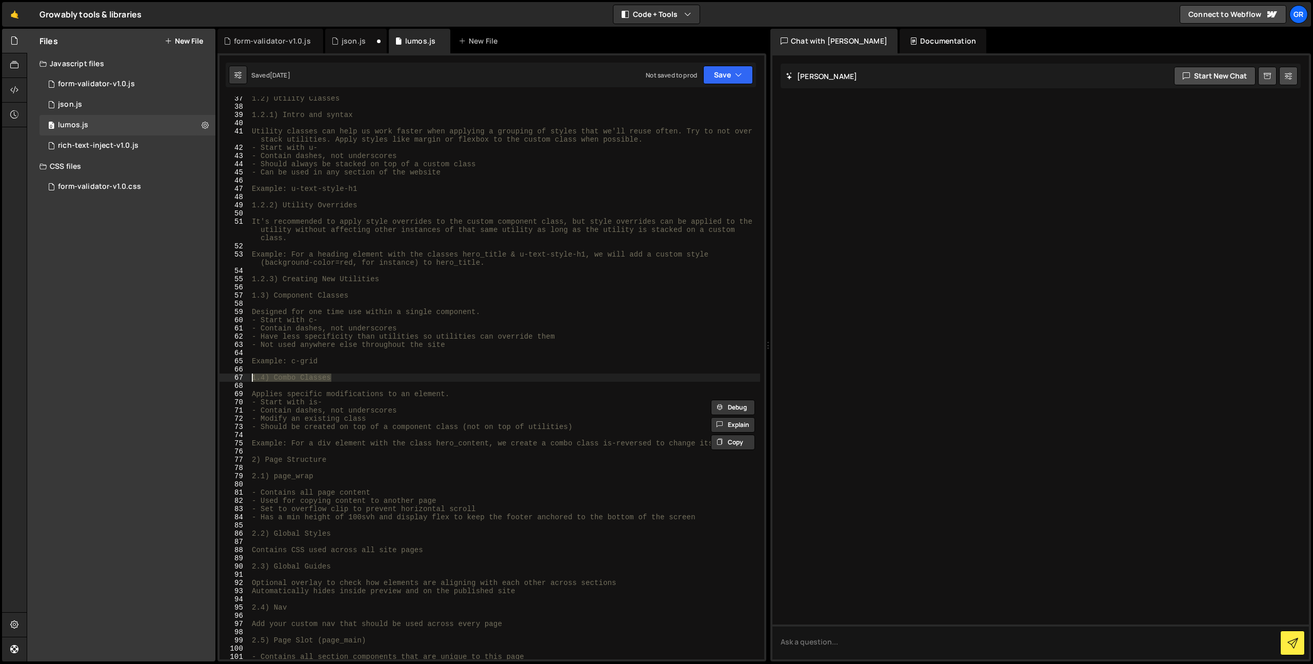
scroll to position [347, 0]
drag, startPoint x: 345, startPoint y: 535, endPoint x: 236, endPoint y: 535, distance: 108.7
click at [236, 535] on div "1.4) Combo Classes 37 38 39 40 41 42 43 44 45 46 47 48 49 50 51 52 53 54 55 56 …" at bounding box center [491, 377] width 545 height 563
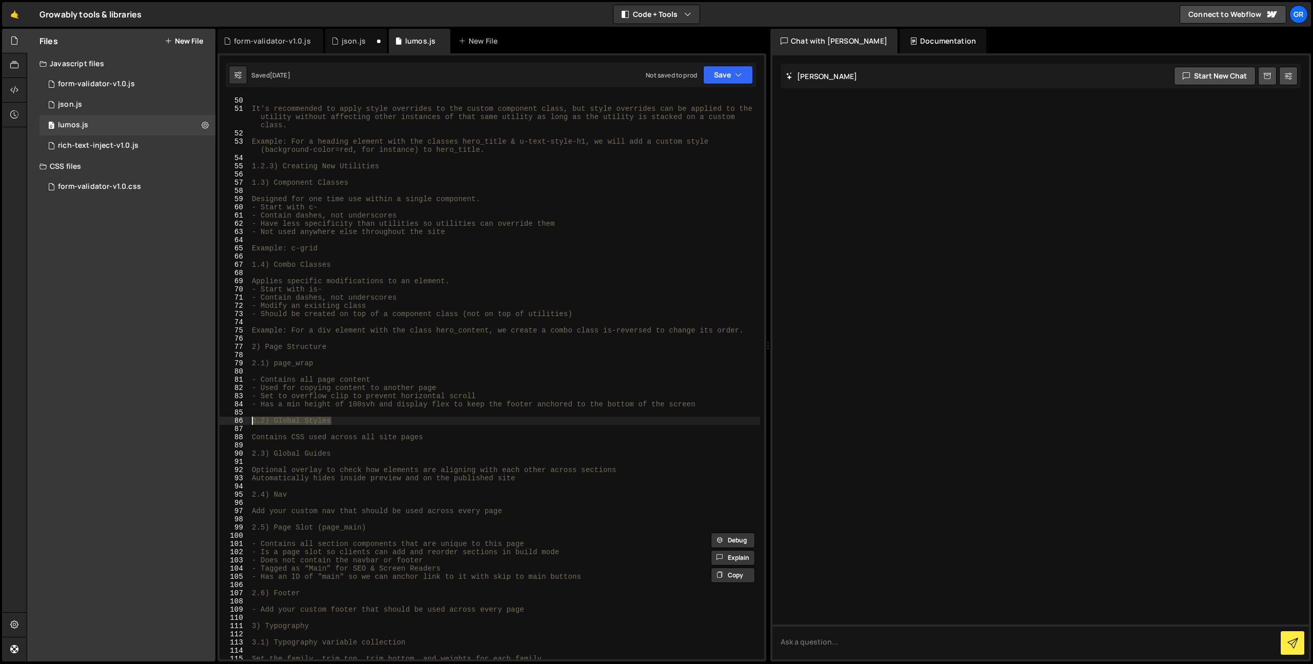
scroll to position [459, 0]
drag, startPoint x: 300, startPoint y: 452, endPoint x: 219, endPoint y: 452, distance: 81.0
click at [219, 452] on div "2.2) Global Styles 49 50 51 52 53 54 55 56 57 58 59 60 61 62 63 64 65 66 67 68 …" at bounding box center [491, 377] width 545 height 563
drag, startPoint x: 306, startPoint y: 494, endPoint x: 228, endPoint y: 495, distance: 77.9
click at [228, 495] on div "2.3) Global Guides 49 50 51 52 53 54 55 56 57 58 59 60 61 62 63 64 65 66 67 68 …" at bounding box center [491, 377] width 545 height 563
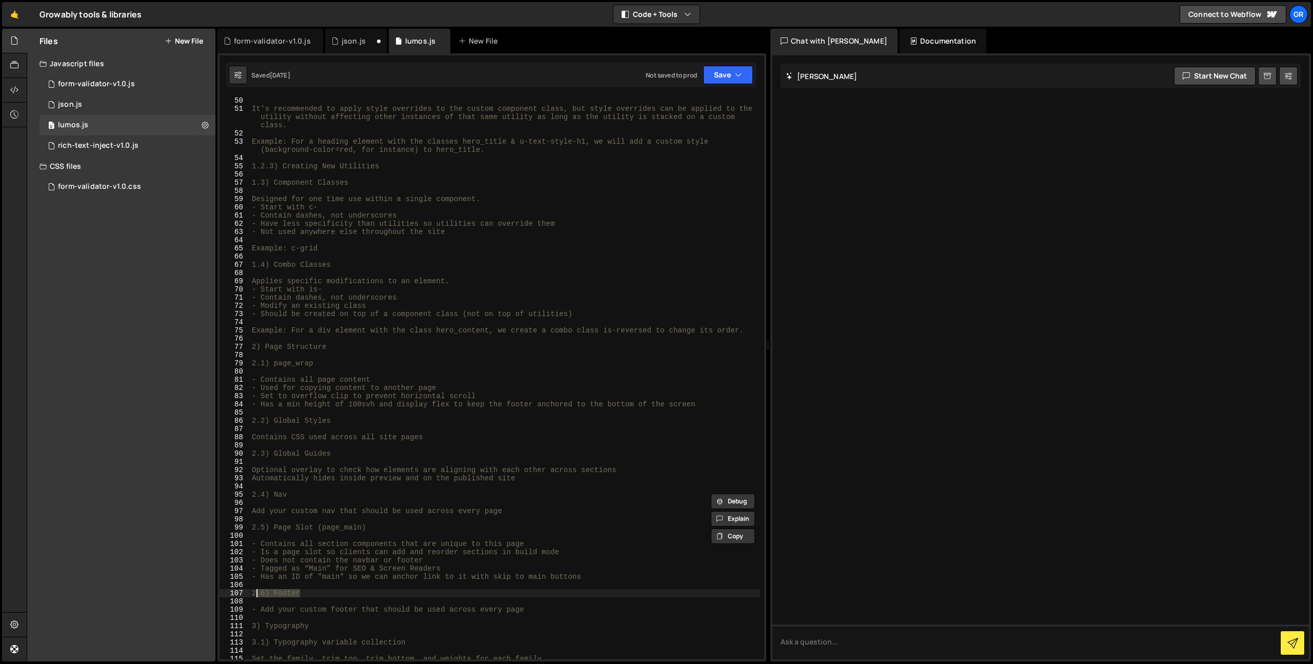
drag, startPoint x: 314, startPoint y: 596, endPoint x: 221, endPoint y: 596, distance: 92.8
click at [221, 596] on div "2.4) Nav 49 50 51 52 53 54 55 56 57 58 59 60 61 62 63 64 65 66 67 68 69 70 71 7…" at bounding box center [491, 377] width 545 height 563
drag, startPoint x: 319, startPoint y: 622, endPoint x: 216, endPoint y: 622, distance: 103.1
click at [218, 622] on div "1 Type cmd + s to save your Javascript file. הההההההההההההההההההההההההההההההההה…" at bounding box center [491, 357] width 549 height 608
type textarea "3) Typography"
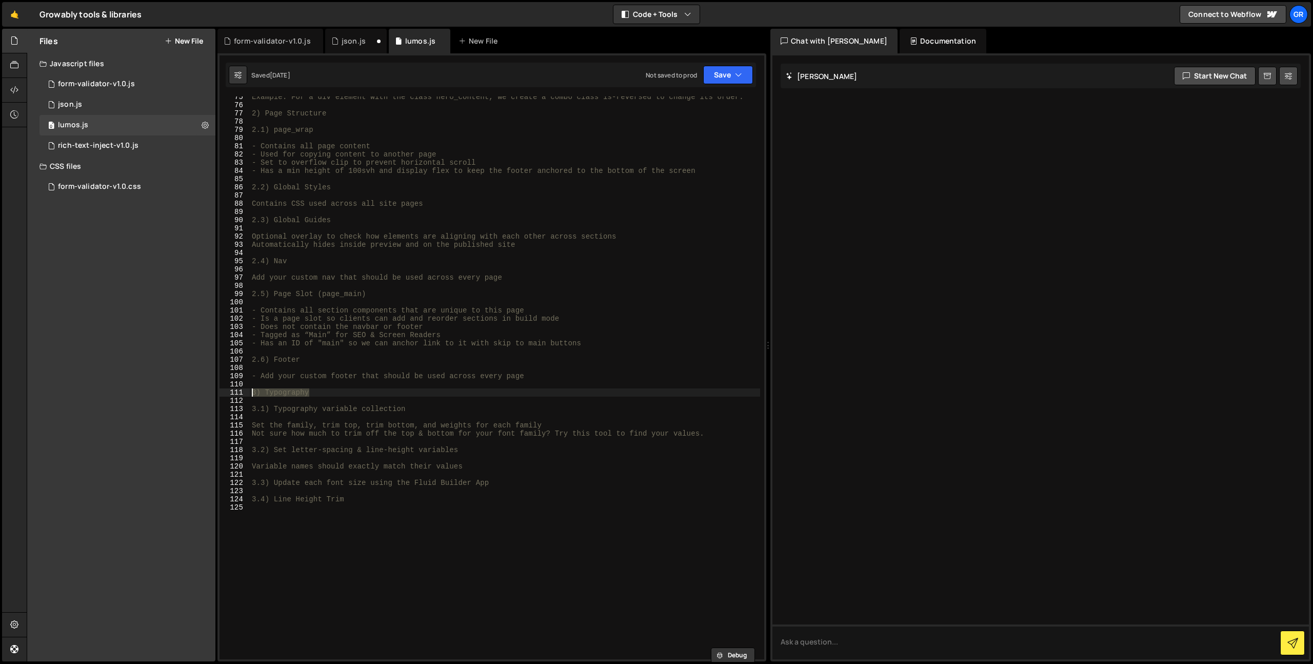
scroll to position [716, 0]
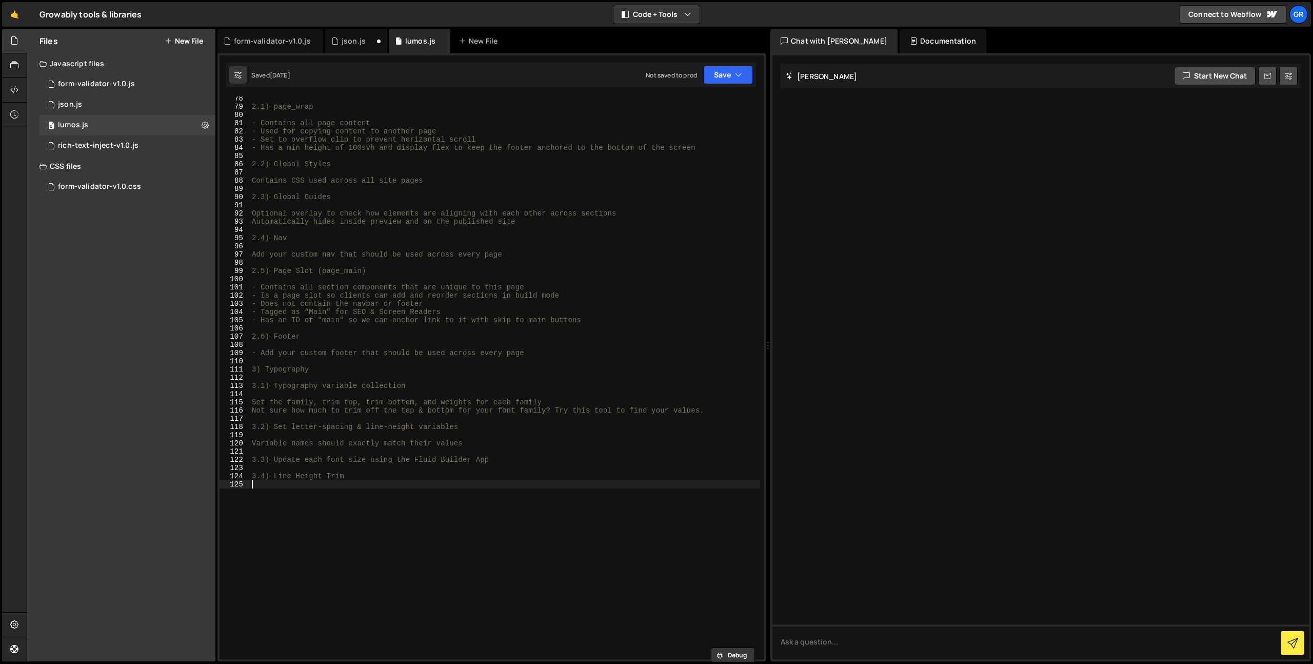
click at [312, 524] on div "2.1) page_wrap - Contains all page content - Used for copying content to anothe…" at bounding box center [505, 383] width 510 height 579
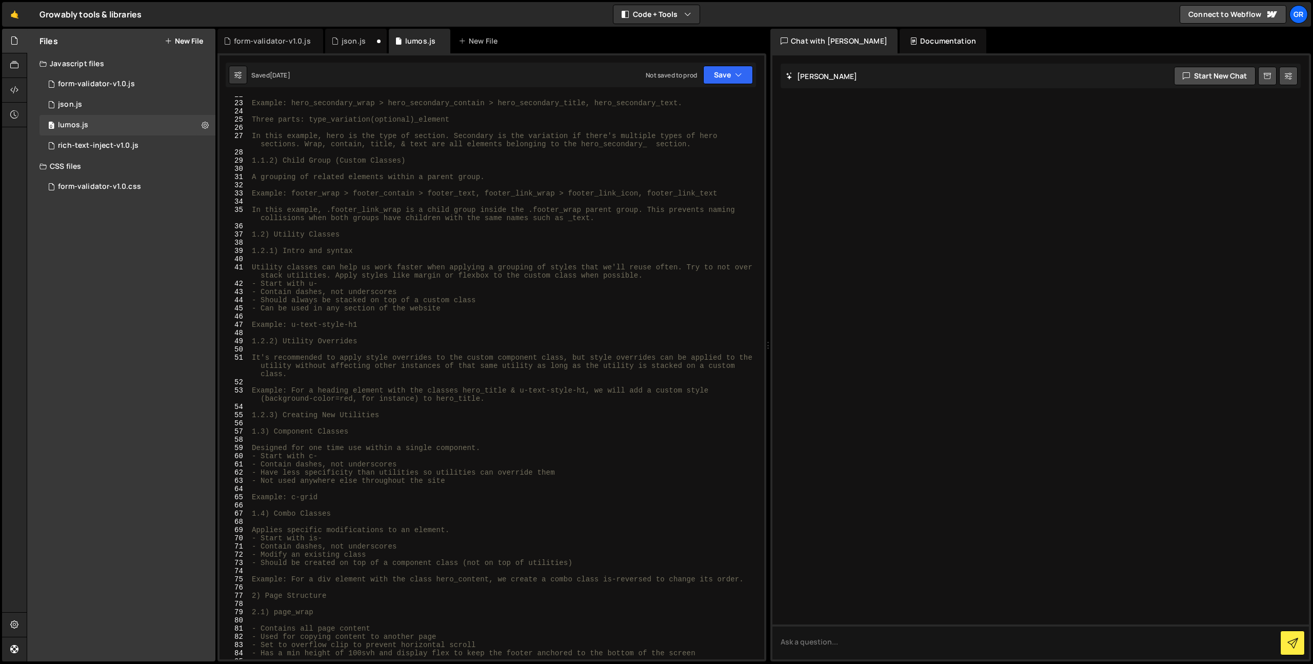
scroll to position [0, 0]
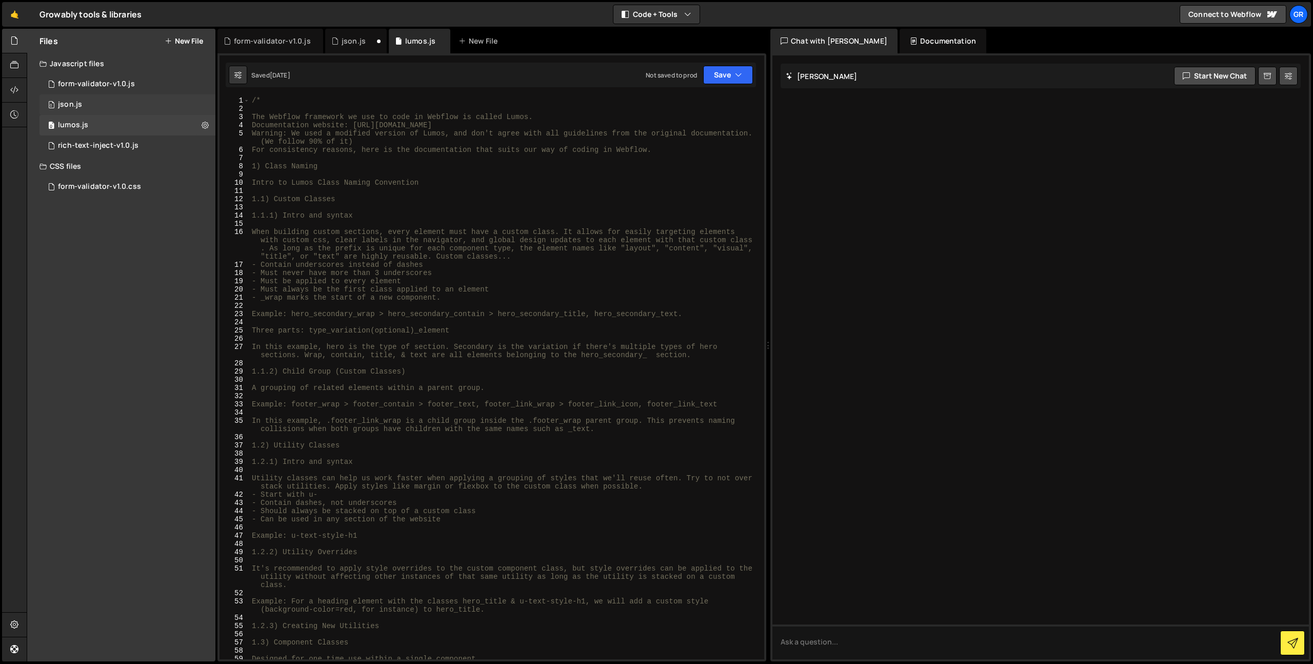
click at [101, 111] on div "0 json.js 0" at bounding box center [127, 104] width 176 height 21
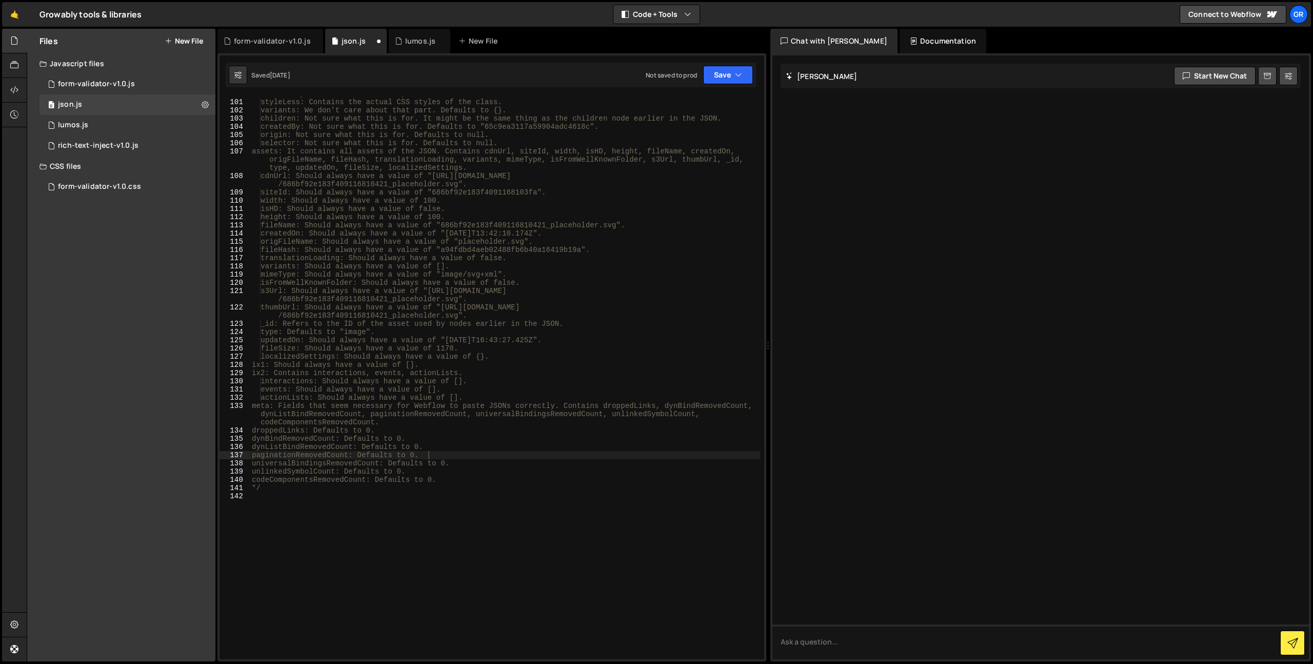
scroll to position [835, 0]
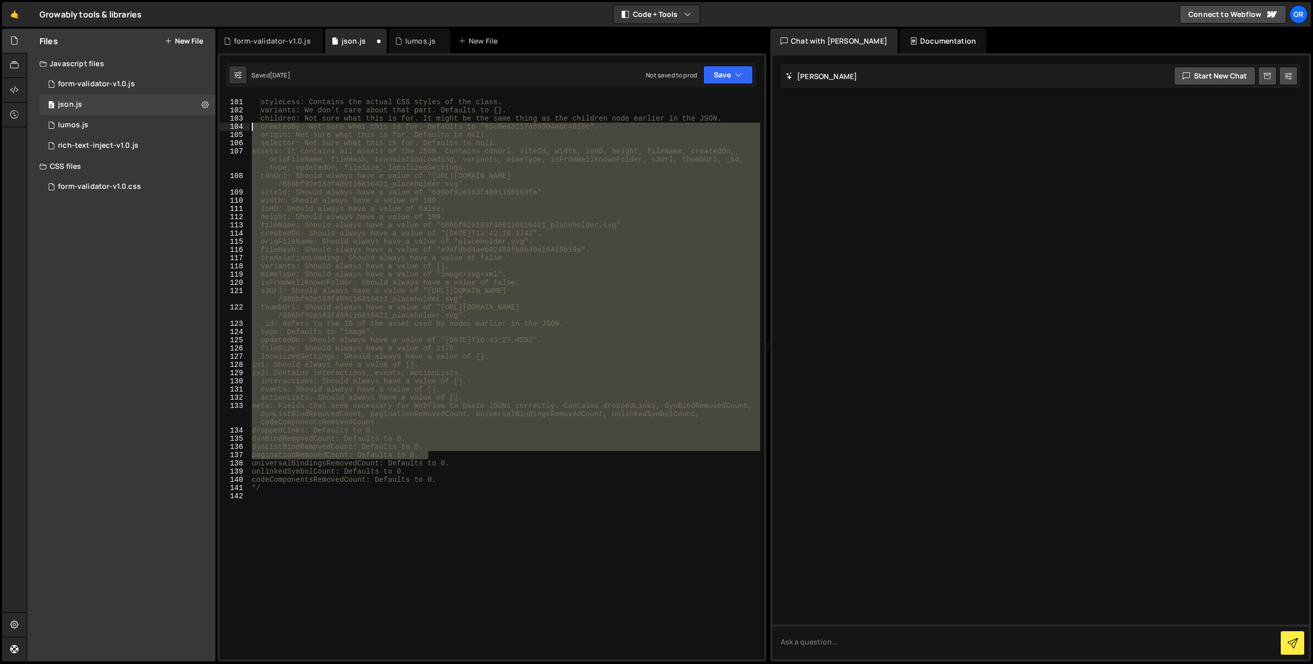
drag, startPoint x: 439, startPoint y: 456, endPoint x: 237, endPoint y: 104, distance: 406.5
click at [237, 104] on div "paginationRemovedCount: Defaults to 0. 100 101 102 103 104 105 106 107 108 109 …" at bounding box center [491, 377] width 545 height 563
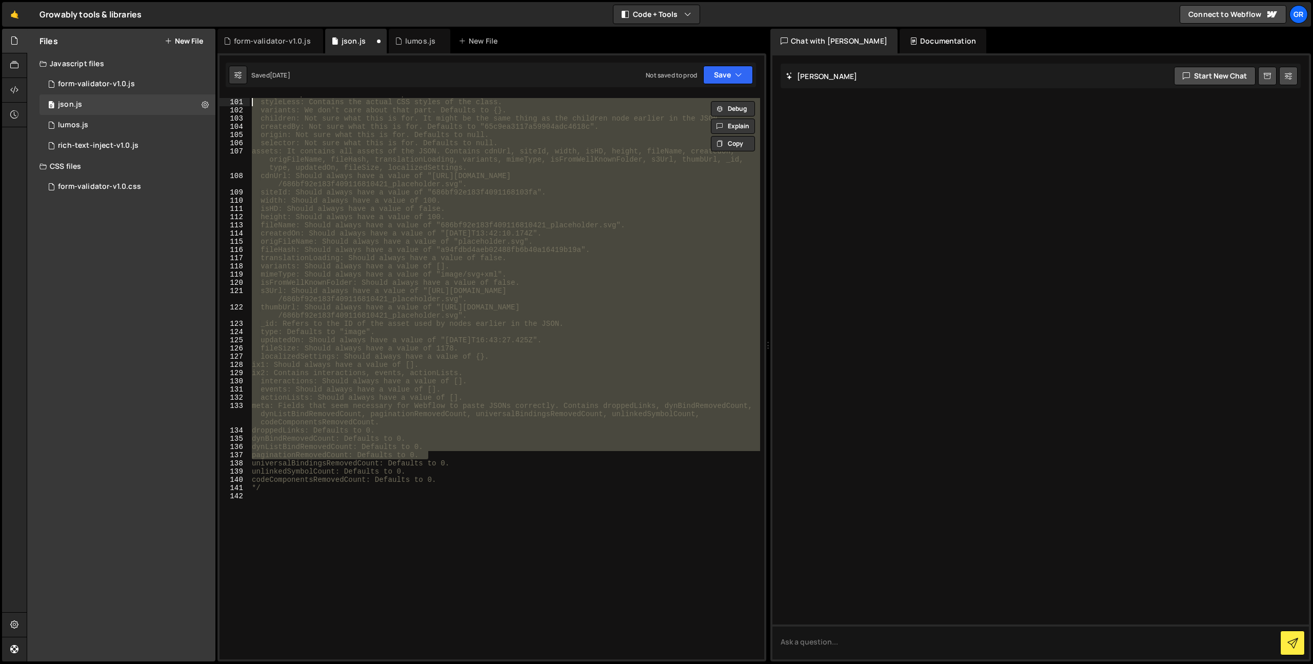
click at [363, 249] on div "comb: From what I understand, this is either blank or contains "&" which means …" at bounding box center [505, 377] width 510 height 563
type textarea "fileHash: Should always have a value of "a94fdbd4aeb02488fb6b40a16419b19a"."
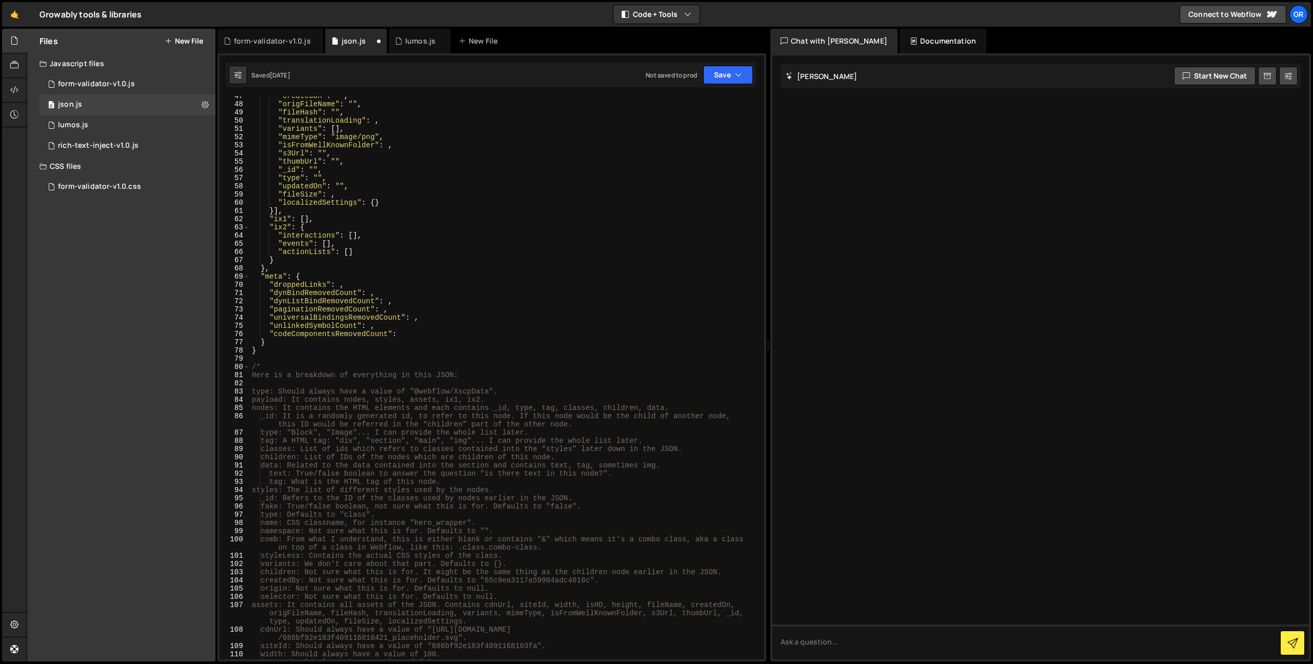
scroll to position [382, 0]
click at [81, 129] on div "lumos.js" at bounding box center [73, 125] width 30 height 9
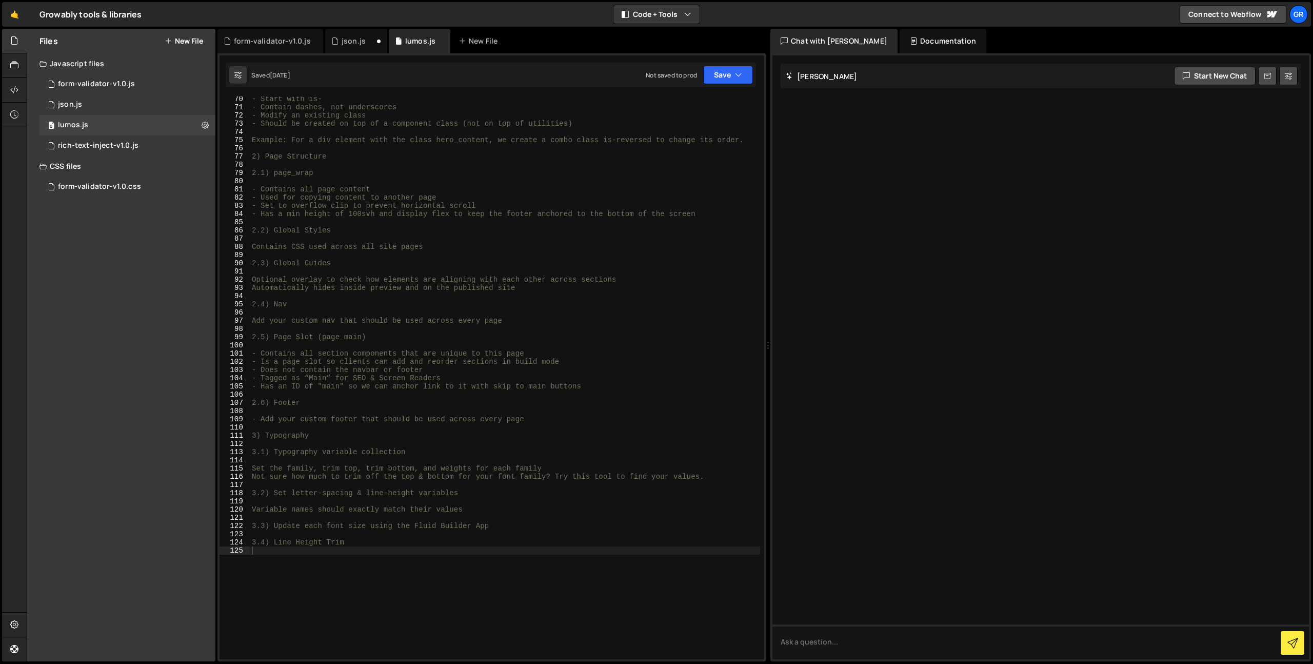
scroll to position [653, 0]
click at [332, 610] on div "- Start with is- - Contain dashes, not underscores - Modify an existing class -…" at bounding box center [505, 380] width 510 height 579
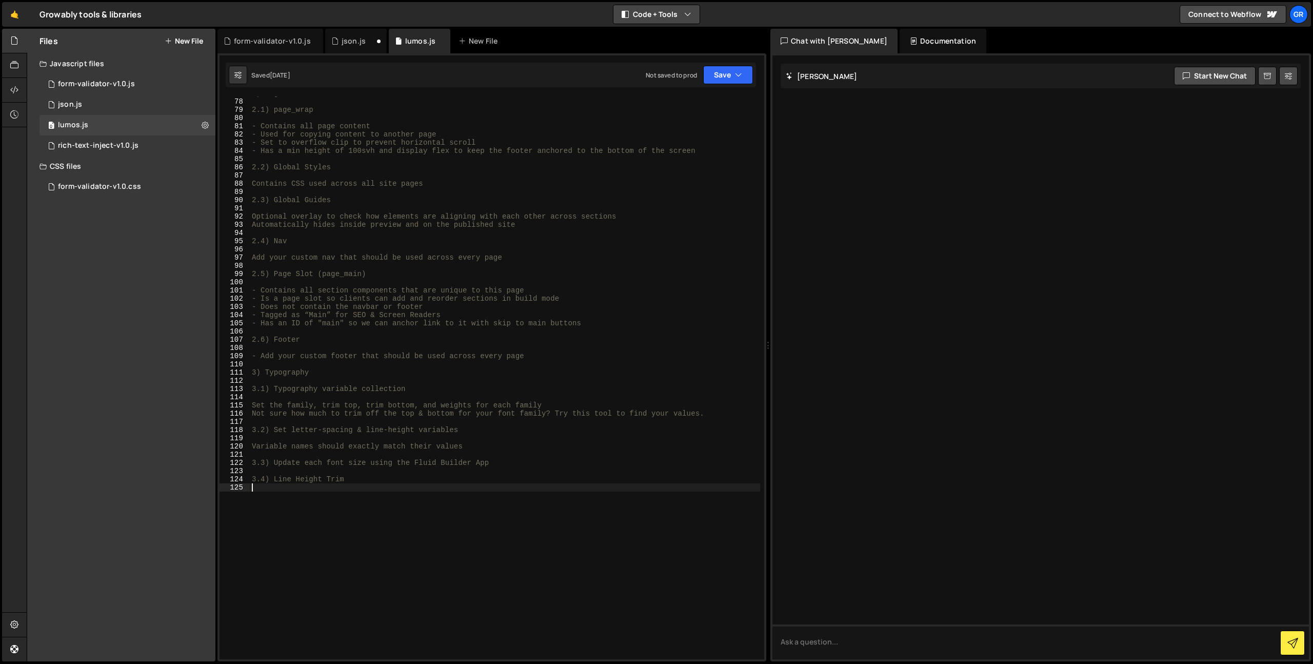
scroll to position [713, 0]
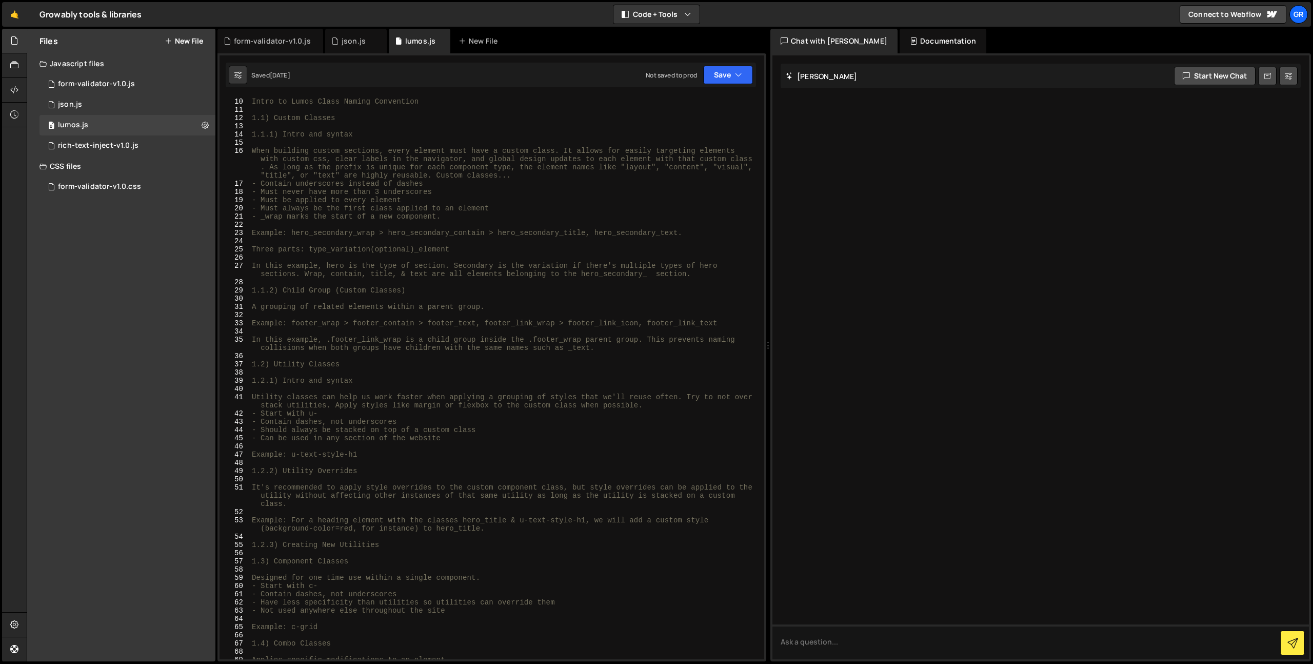
scroll to position [259, 0]
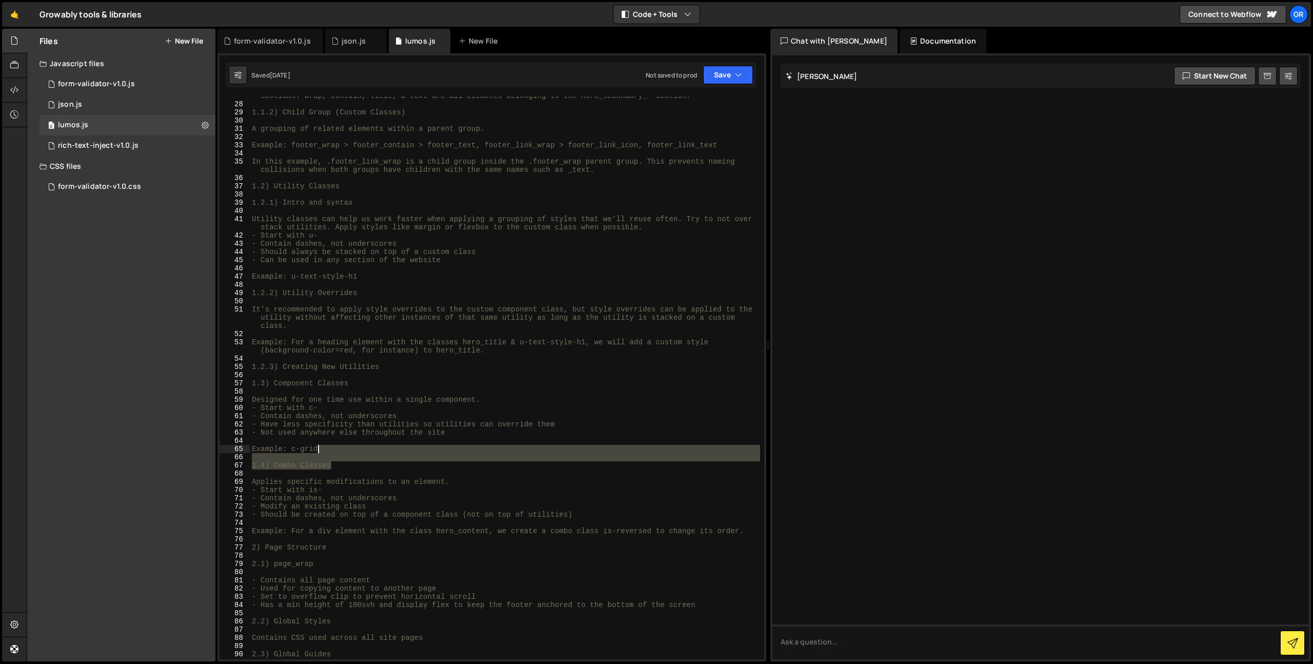
drag, startPoint x: 393, startPoint y: 464, endPoint x: 246, endPoint y: 172, distance: 327.2
click at [246, 172] on div "1.4) Combo Classes 27 28 29 30 31 32 33 34 35 36 37 38 39 40 41 42 43 44 45 46 …" at bounding box center [491, 377] width 545 height 563
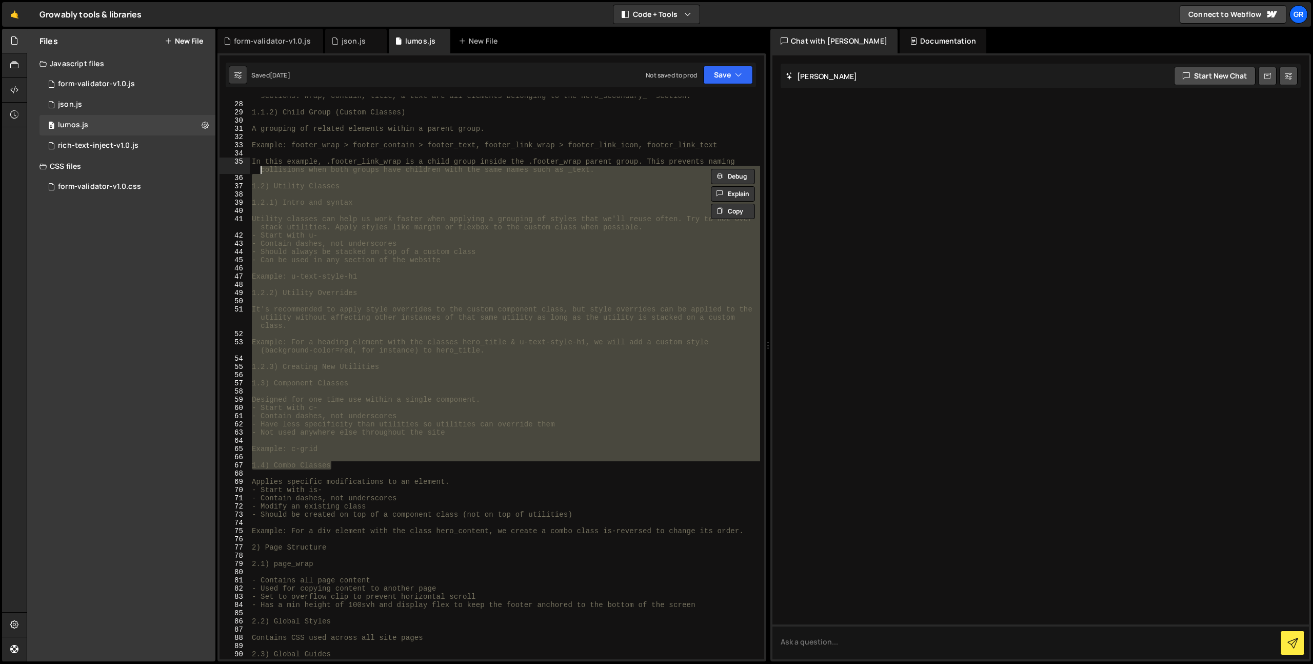
type textarea "Utility classes can help us work faster when applying a grouping of styles that…"
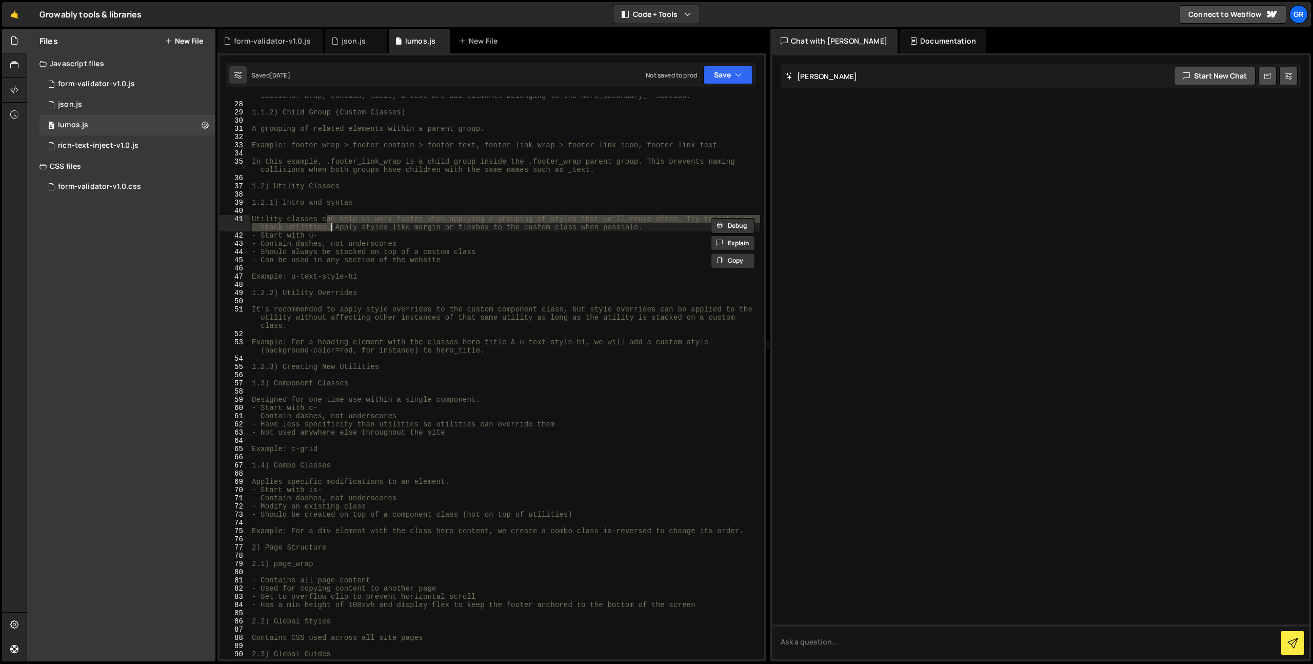
click at [330, 224] on div "In this example, hero is the type of section. Secondary is the variation if the…" at bounding box center [505, 377] width 510 height 587
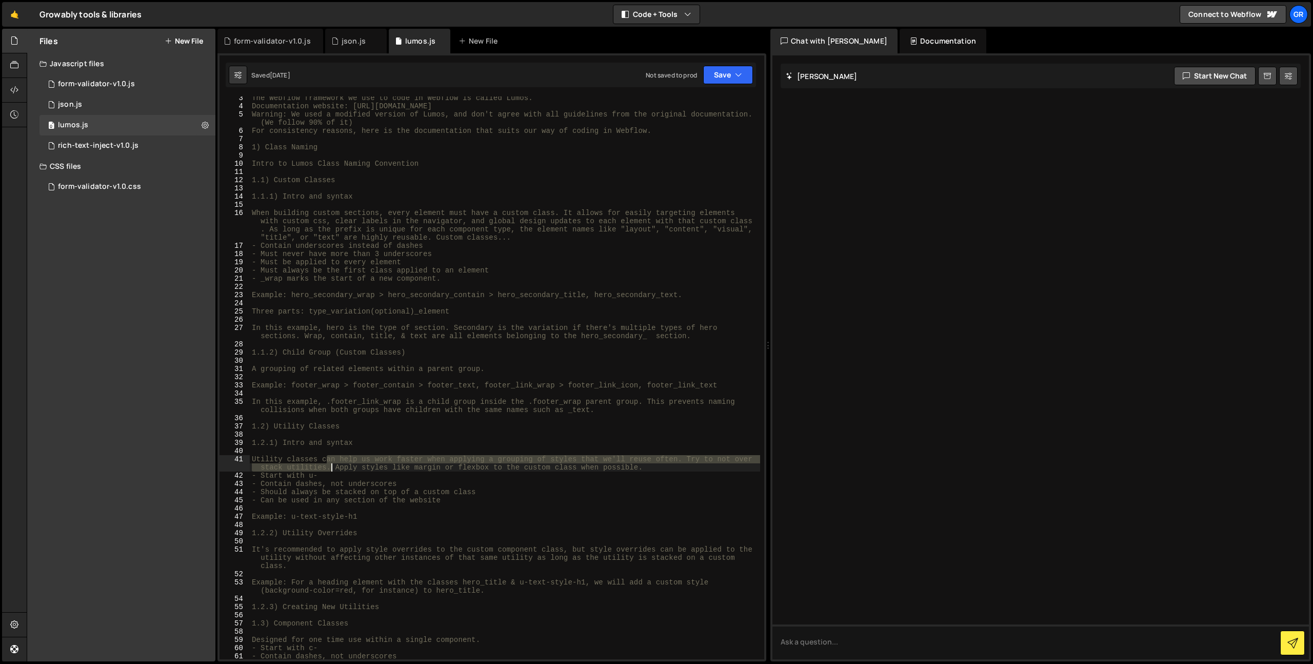
scroll to position [0, 0]
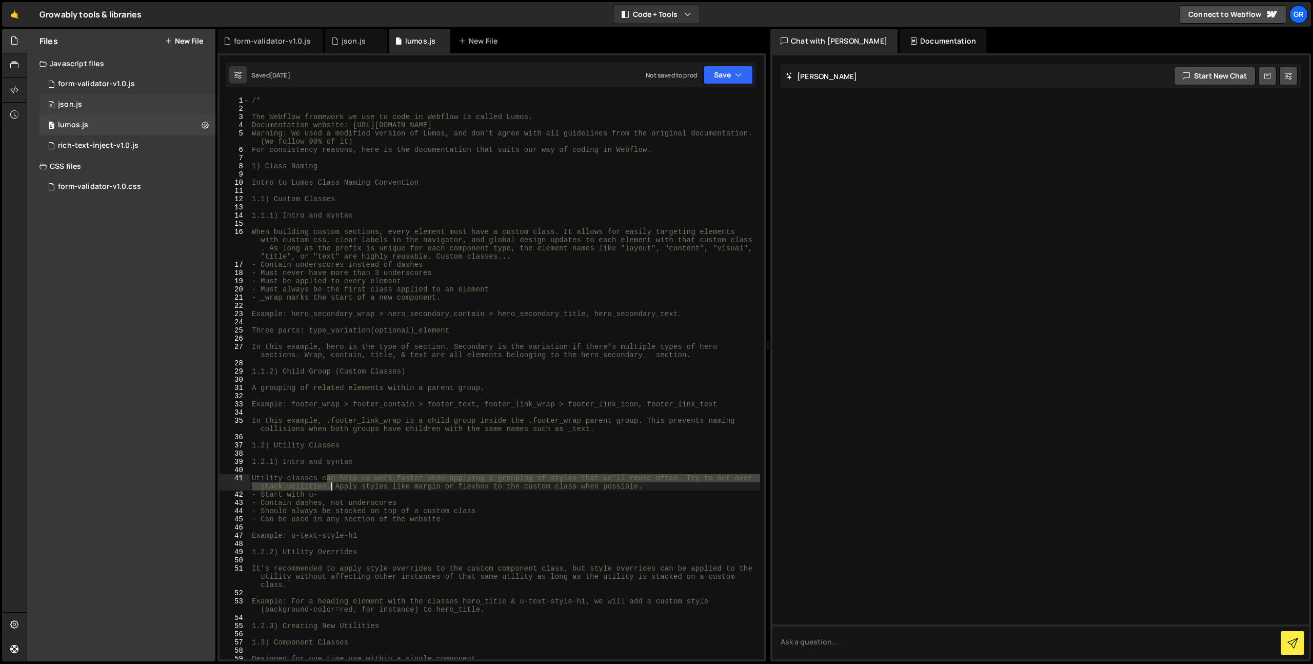
click at [97, 105] on div "0 json.js 0" at bounding box center [127, 104] width 176 height 21
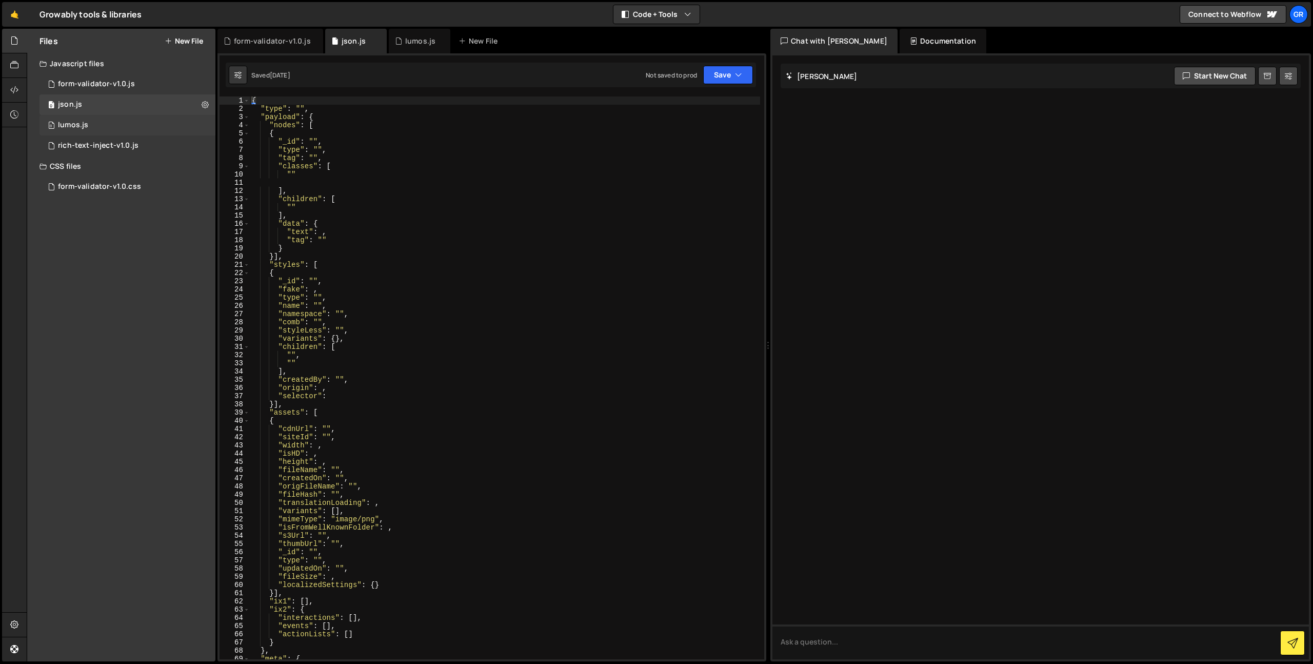
click at [97, 127] on div "0 lumos.js 0" at bounding box center [127, 125] width 176 height 21
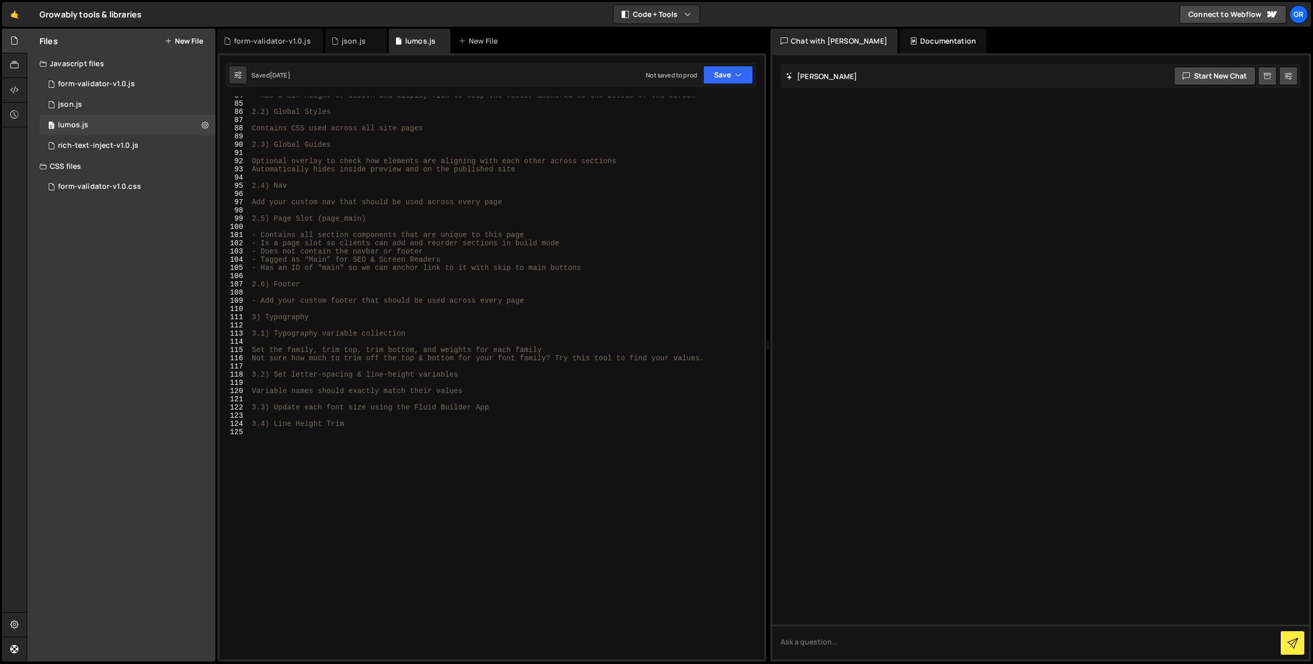
scroll to position [768, 0]
drag, startPoint x: 363, startPoint y: 443, endPoint x: 254, endPoint y: 225, distance: 243.3
click at [254, 225] on div "- Has a min height of 100svh and display flex to keep the footer anchored to th…" at bounding box center [505, 380] width 510 height 579
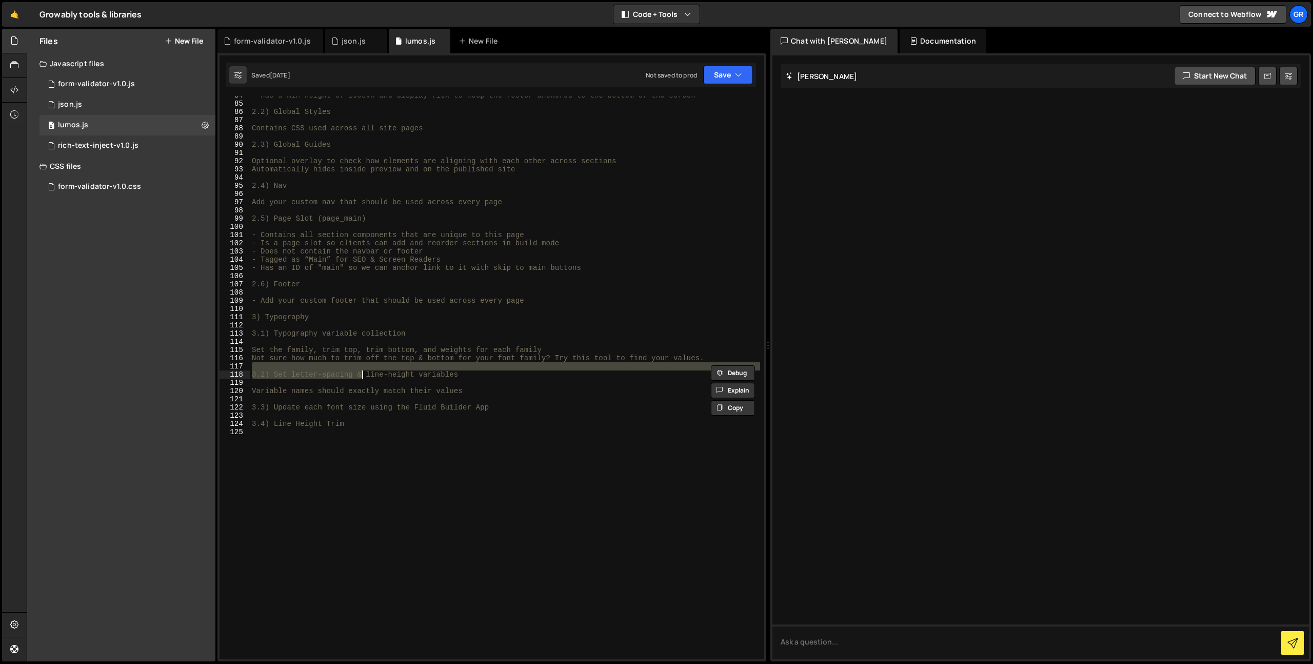
click at [360, 370] on div "- Has a min height of 100svh and display flex to keep the footer anchored to th…" at bounding box center [505, 380] width 510 height 579
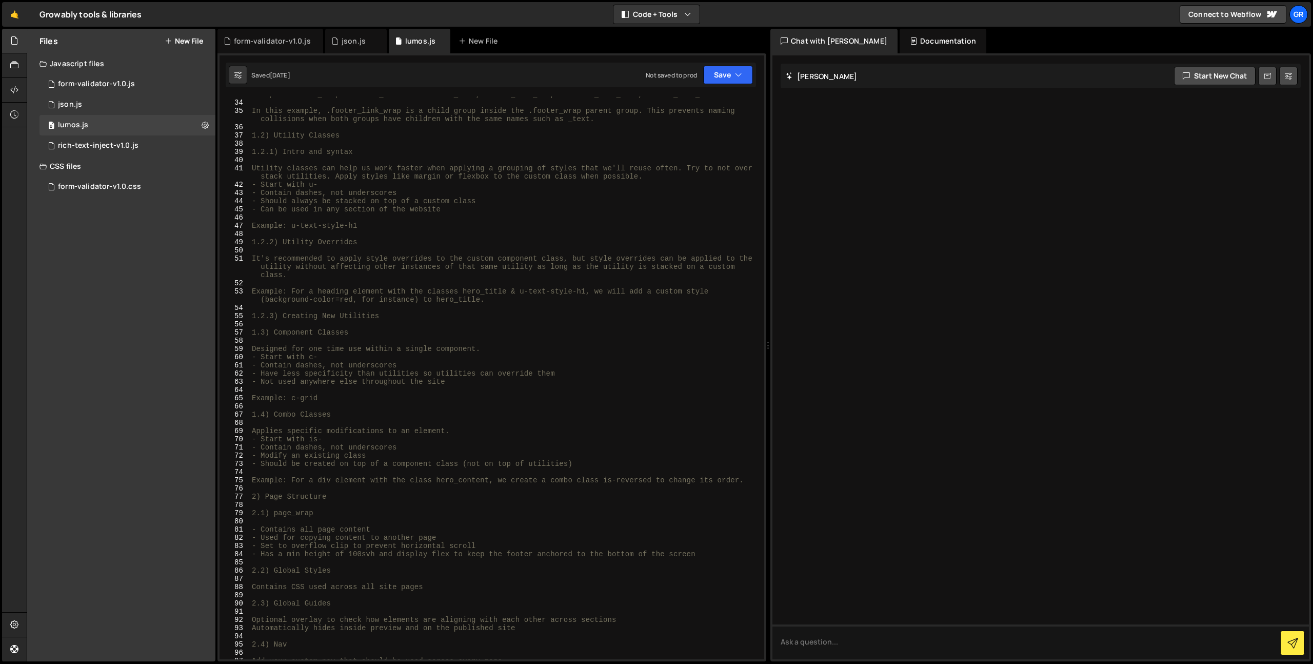
scroll to position [0, 0]
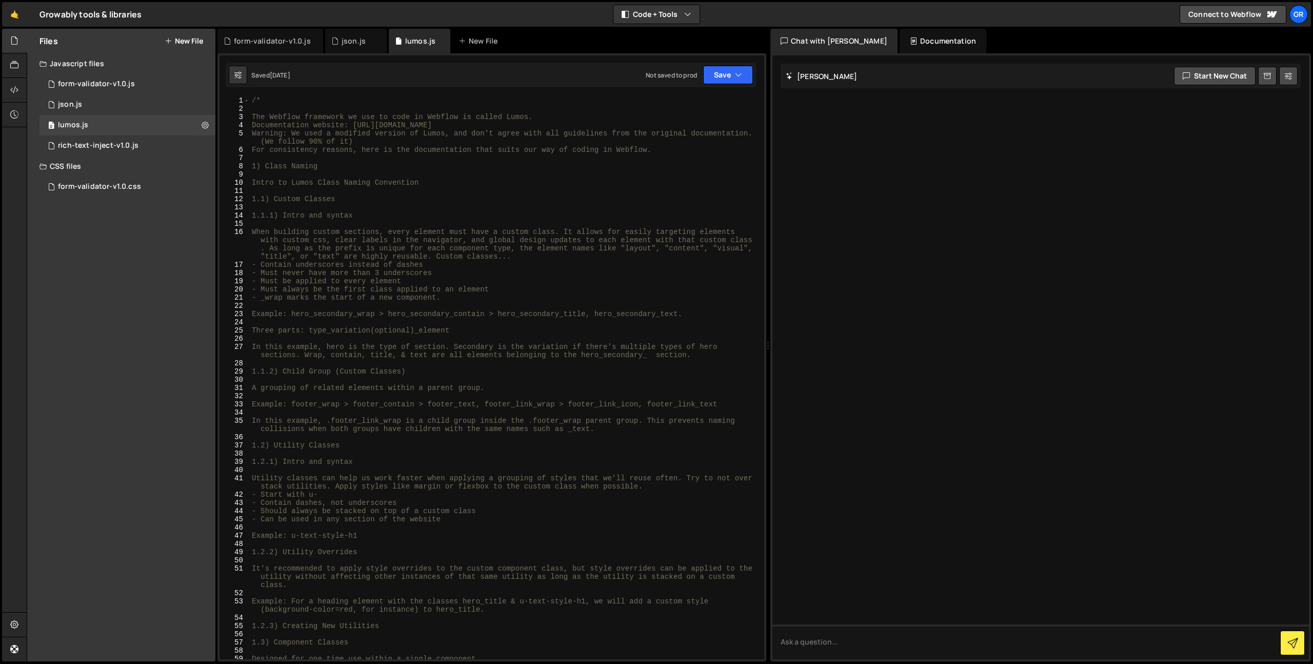
click at [359, 212] on div "/* The Webflow framework we use to code in Webflow is called Lumos. Documentati…" at bounding box center [505, 385] width 510 height 579
click at [373, 214] on div "/* The Webflow framework we use to code in Webflow is called Lumos. Documentati…" at bounding box center [505, 385] width 510 height 579
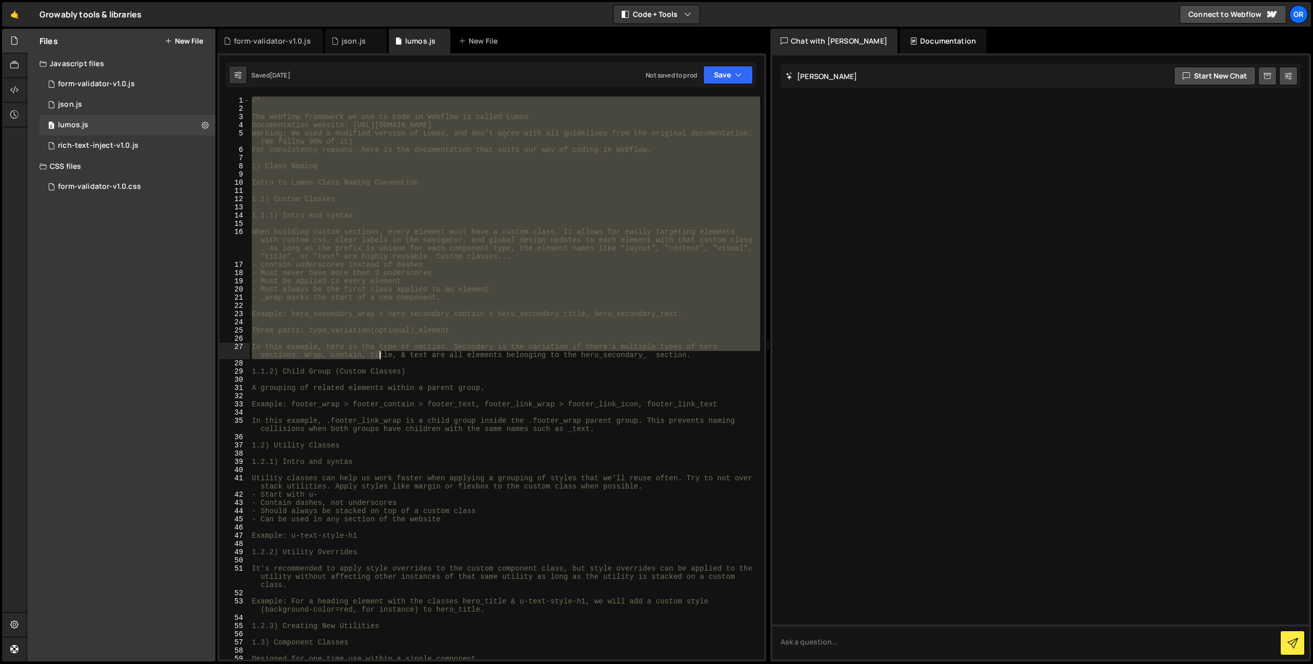
drag, startPoint x: 253, startPoint y: 102, endPoint x: 378, endPoint y: 357, distance: 284.4
click at [378, 357] on div "/* The Webflow framework we use to code in Webflow is called Lumos. Documentati…" at bounding box center [505, 385] width 510 height 579
click at [378, 357] on div "/* The Webflow framework we use to code in Webflow is called Lumos. Documentati…" at bounding box center [505, 377] width 510 height 563
type textarea "In this example, hero is the type of section. Secondary is the variation if the…"
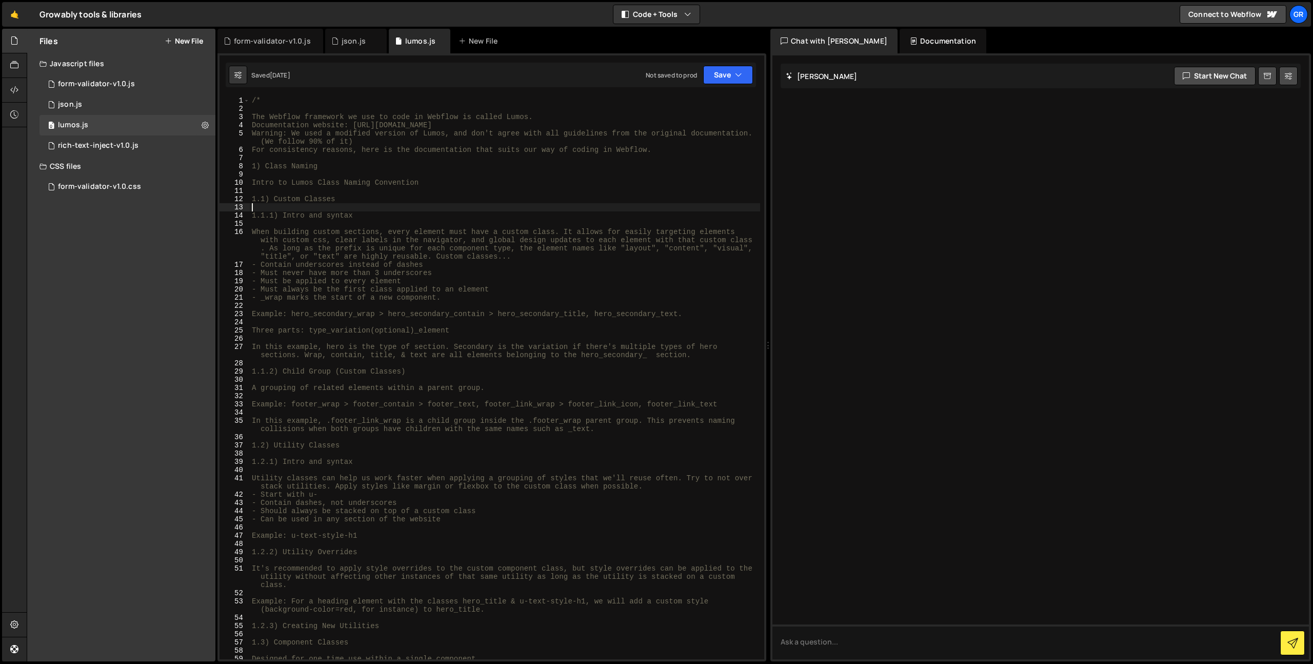
drag, startPoint x: 354, startPoint y: 205, endPoint x: 246, endPoint y: 205, distance: 108.2
click at [248, 205] on div "In this example, hero is the type of section. Secondary is the variation if the…" at bounding box center [491, 377] width 545 height 563
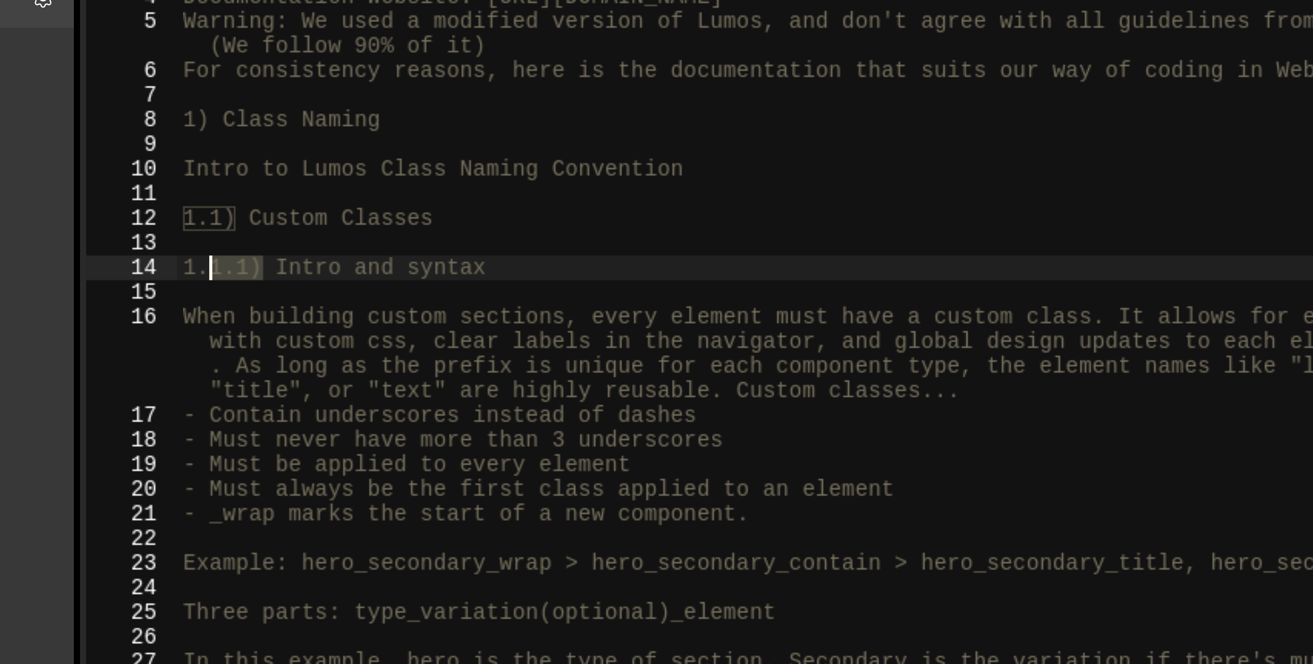
drag, startPoint x: 276, startPoint y: 217, endPoint x: 246, endPoint y: 216, distance: 30.3
click at [246, 216] on div "1 2 3 4 5 6 7 8 9 10 11 12 13 14 15 16 17 18 19 20 21 22 23 24 25 26 27 28 29 3…" at bounding box center [491, 377] width 545 height 563
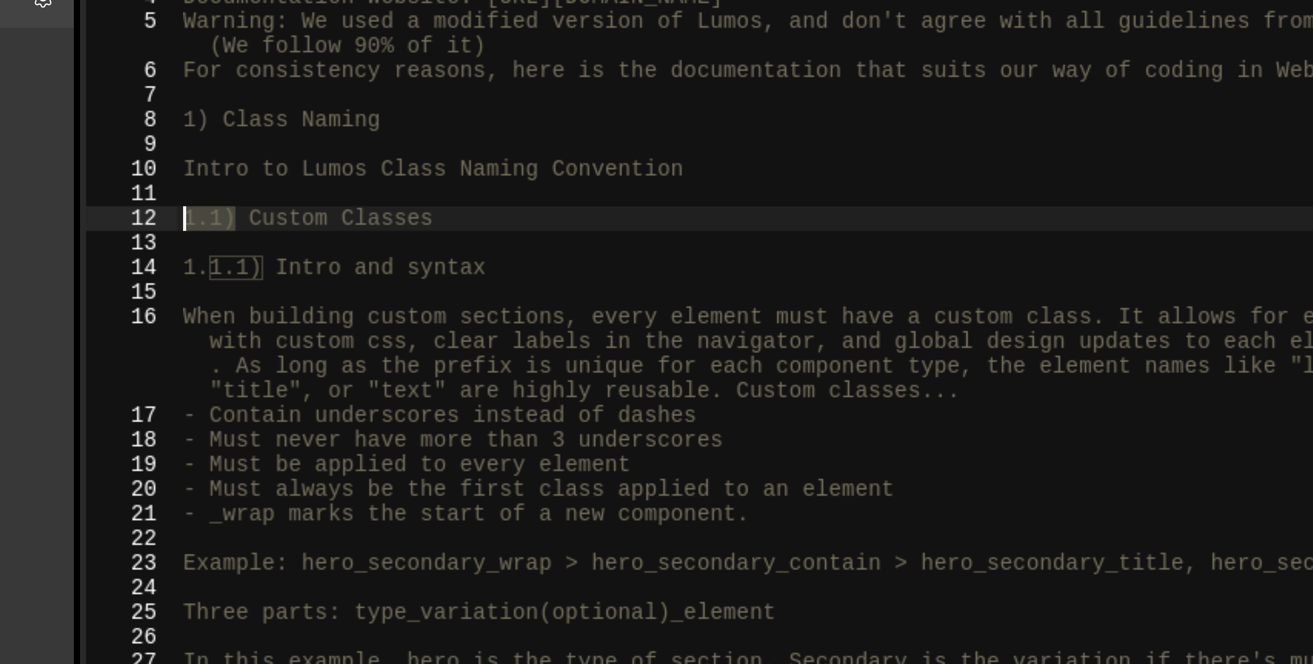
drag, startPoint x: 268, startPoint y: 198, endPoint x: 246, endPoint y: 198, distance: 22.0
click at [246, 198] on div "1.1.1) Intro and syntax 1 2 3 4 5 6 7 8 9 10 11 12 13 14 15 16 17 18 19 20 21 2…" at bounding box center [491, 377] width 545 height 563
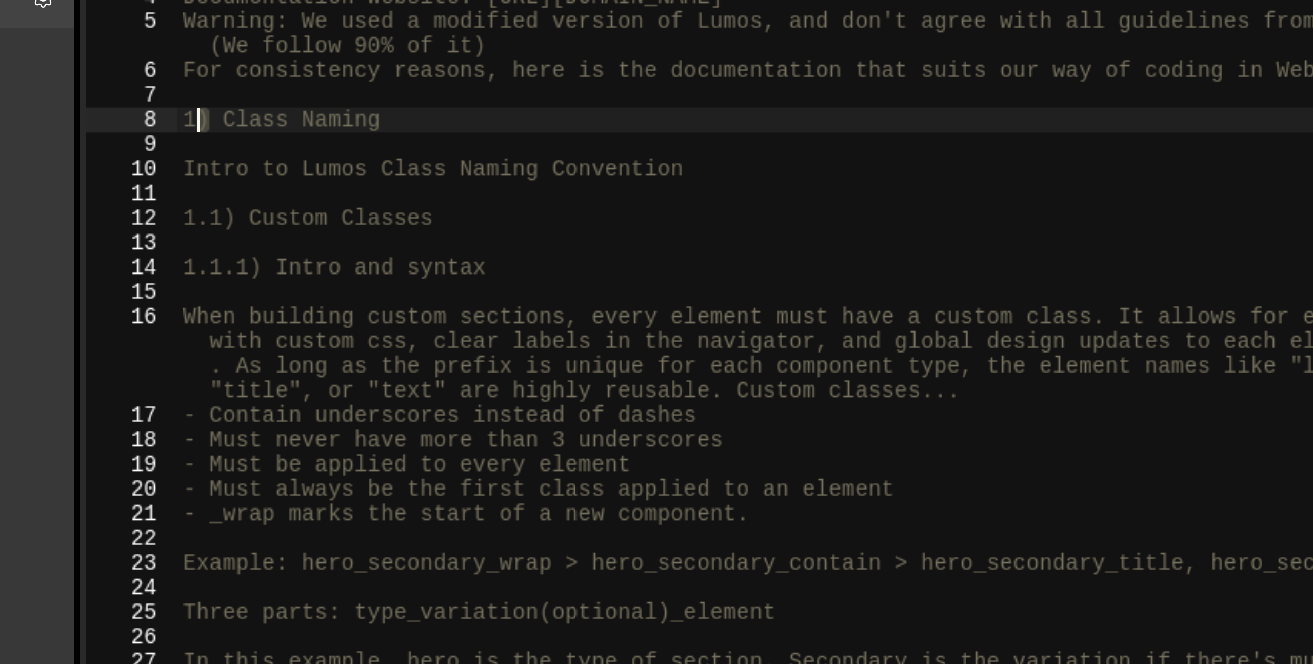
drag, startPoint x: 260, startPoint y: 166, endPoint x: 245, endPoint y: 166, distance: 14.9
click at [245, 166] on div "1.1) Custom Classes 1 2 3 4 5 6 7 8 9 10 11 12 13 14 15 16 17 18 19 20 21 22 23…" at bounding box center [491, 377] width 545 height 563
click at [316, 164] on div "/* The Webflow framework we use to code in Webflow is called Lumos. Documentati…" at bounding box center [505, 385] width 510 height 579
drag, startPoint x: 267, startPoint y: 200, endPoint x: 248, endPoint y: 200, distance: 19.5
click at [248, 200] on div "1) Class Naming 1 2 3 4 5 6 7 8 9 10 11 12 13 14 15 16 17 18 19 20 21 22 23 24 …" at bounding box center [491, 377] width 545 height 563
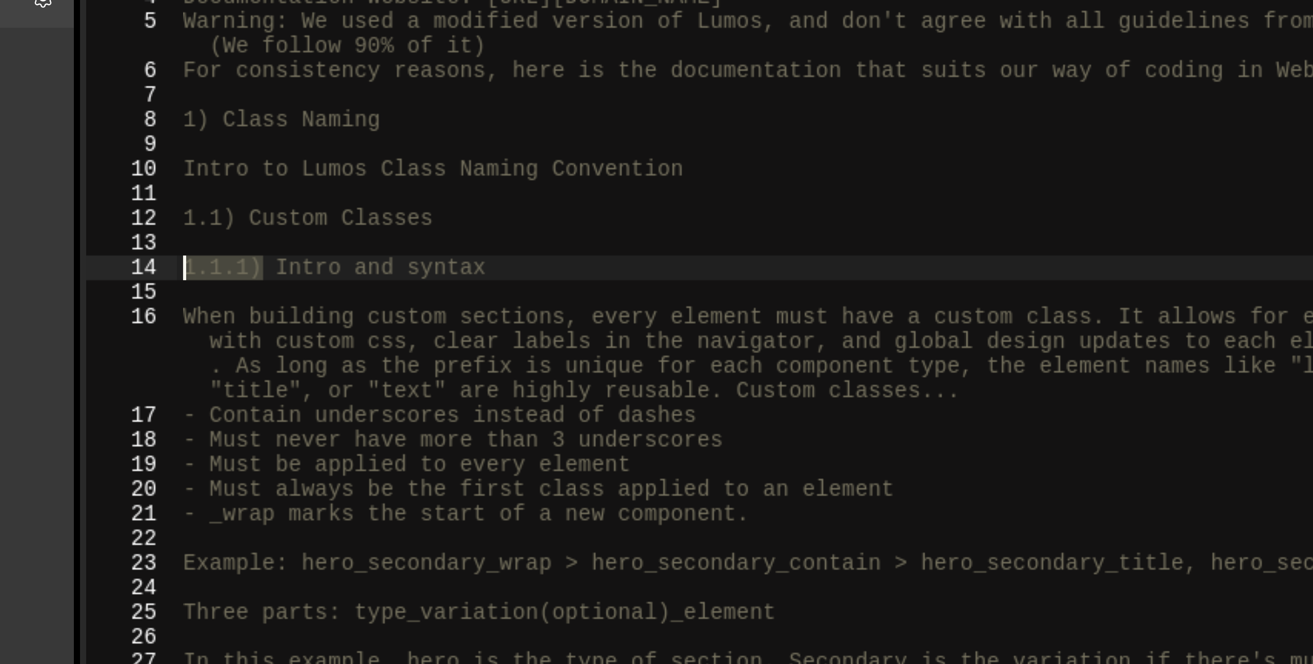
drag, startPoint x: 276, startPoint y: 216, endPoint x: 247, endPoint y: 216, distance: 29.2
click at [248, 216] on div "1.1) Custom Classes 1 2 3 4 5 6 7 8 9 10 11 12 13 14 15 16 17 18 19 20 21 22 23…" at bounding box center [491, 377] width 545 height 563
type textarea "1.1.1) Intro and syntax"
click at [354, 212] on div "/* The Webflow framework we use to code in Webflow is called Lumos. Documentati…" at bounding box center [505, 385] width 510 height 579
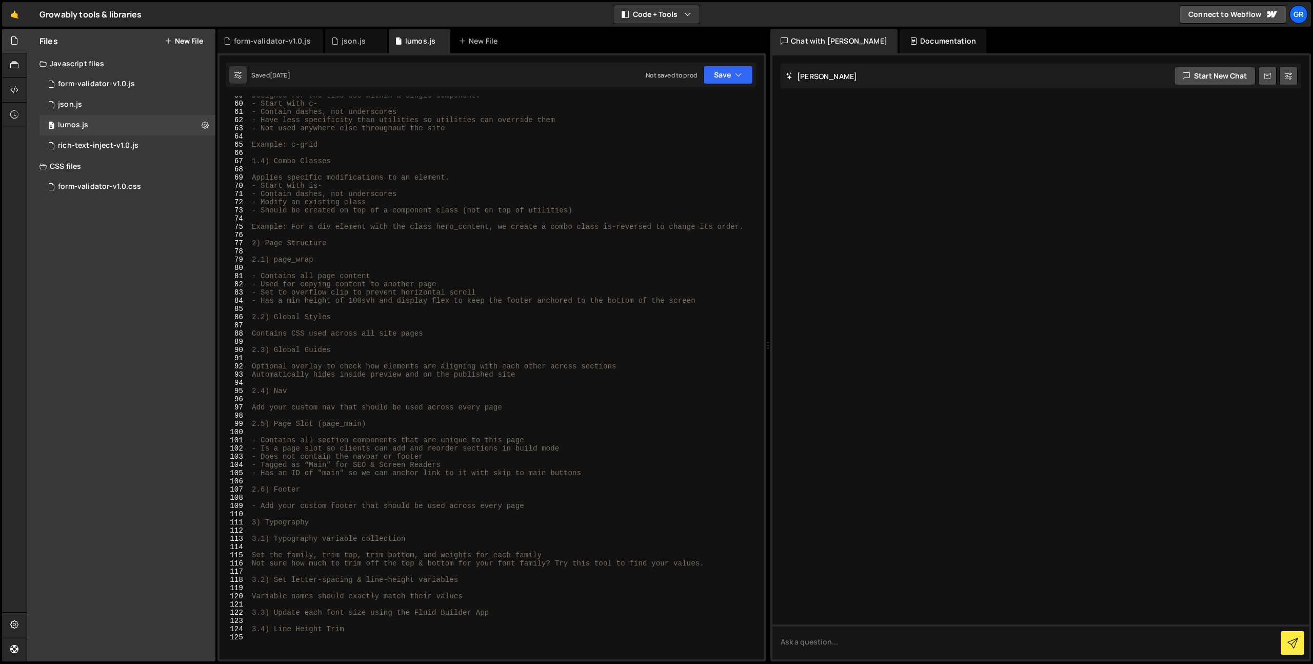
scroll to position [822, 0]
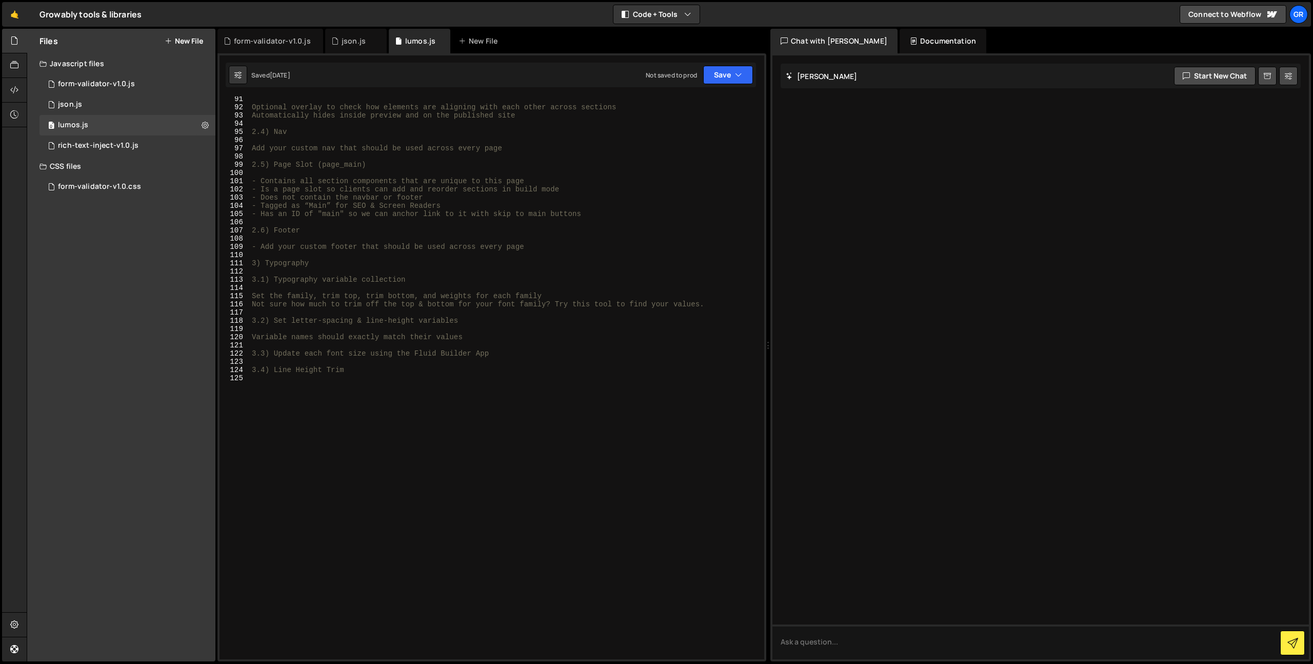
click at [383, 418] on div "Optional overlay to check how elements are aligning with each other across sect…" at bounding box center [505, 384] width 510 height 579
